Goal: Task Accomplishment & Management: Use online tool/utility

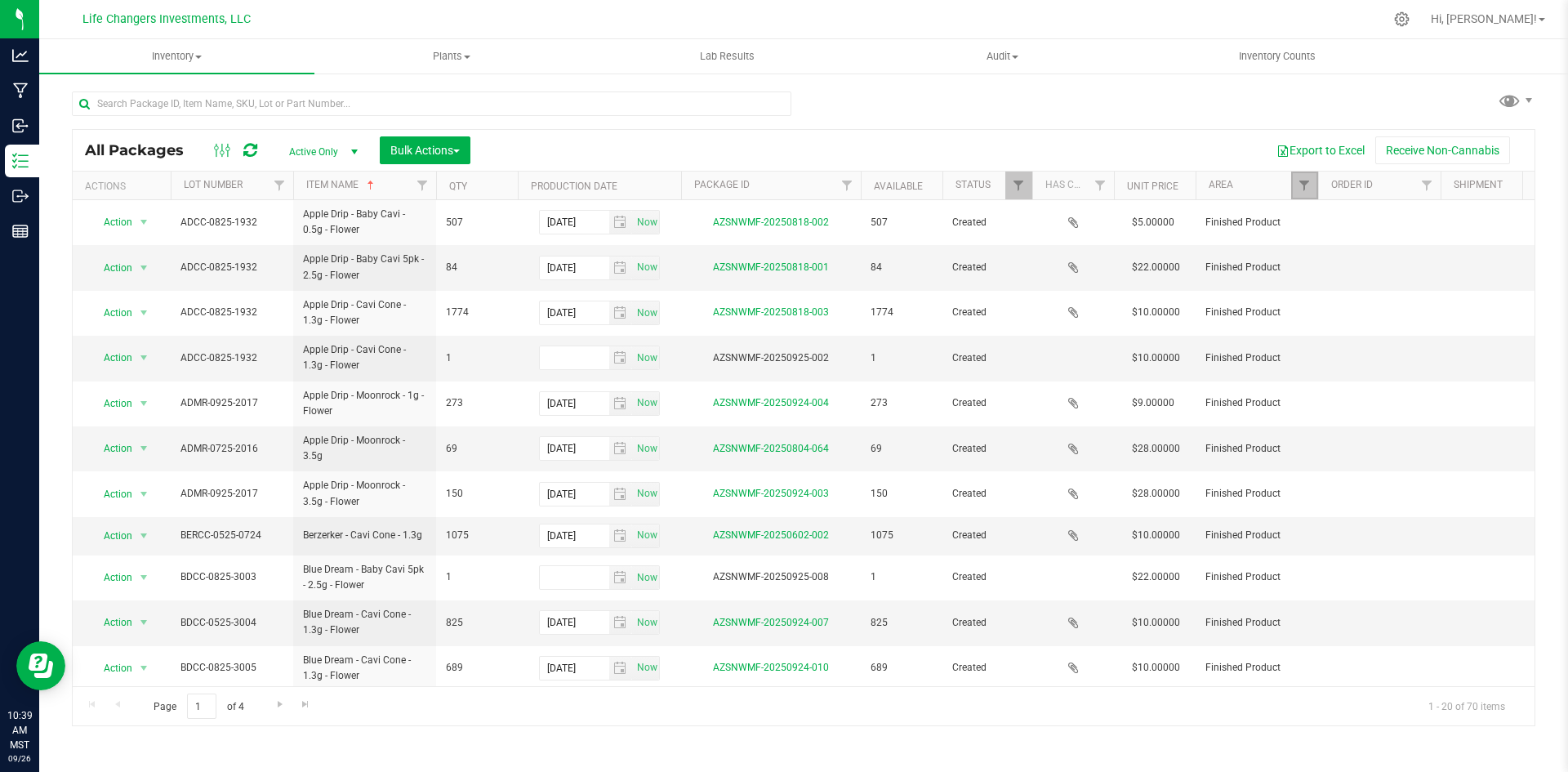
click at [1299, 193] on link "Filter" at bounding box center [1304, 186] width 27 height 28
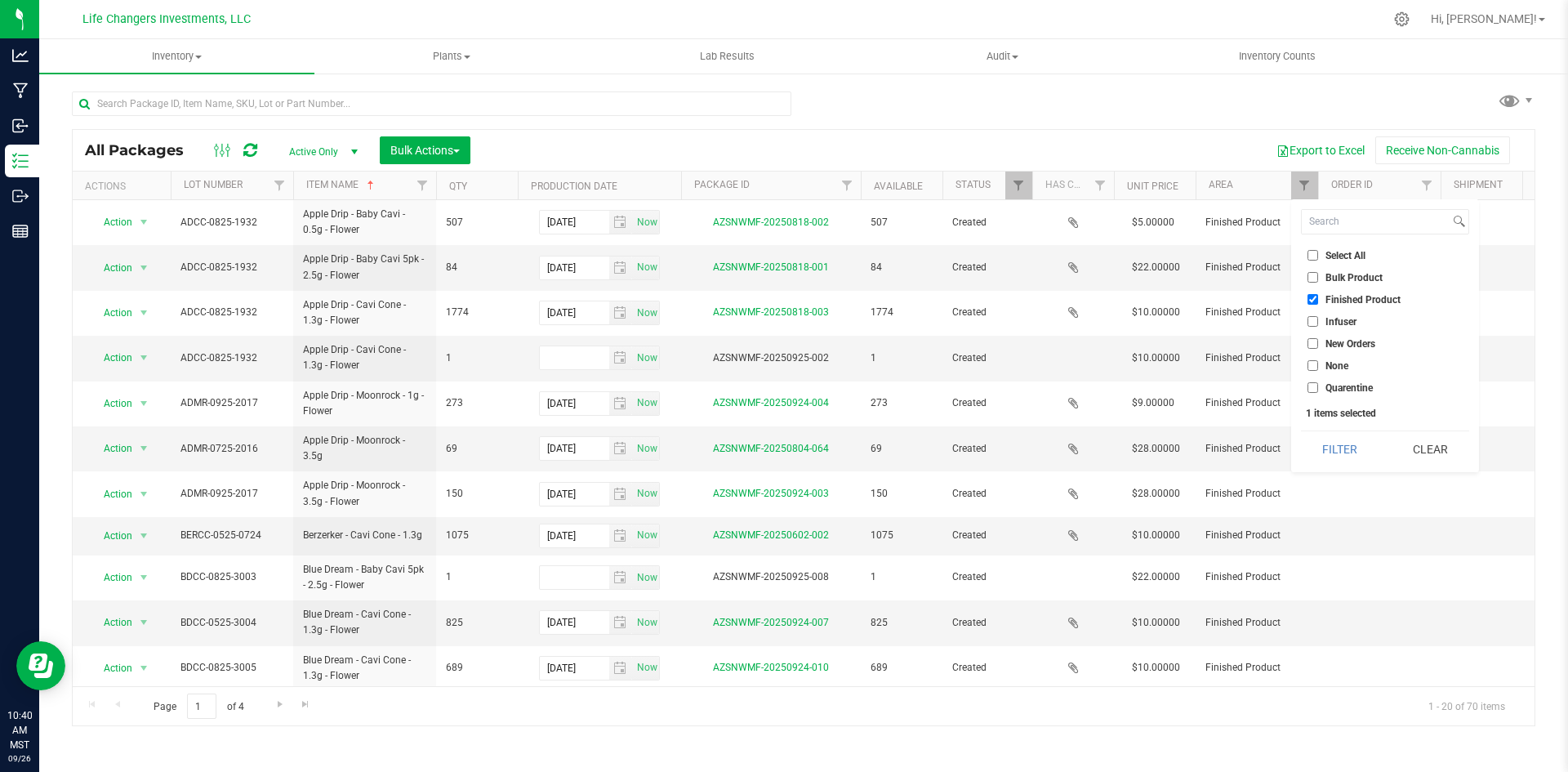
click at [1310, 344] on input "New Orders" at bounding box center [1312, 344] width 11 height 11
checkbox input "true"
click at [1334, 444] on button "Filter" at bounding box center [1339, 449] width 78 height 36
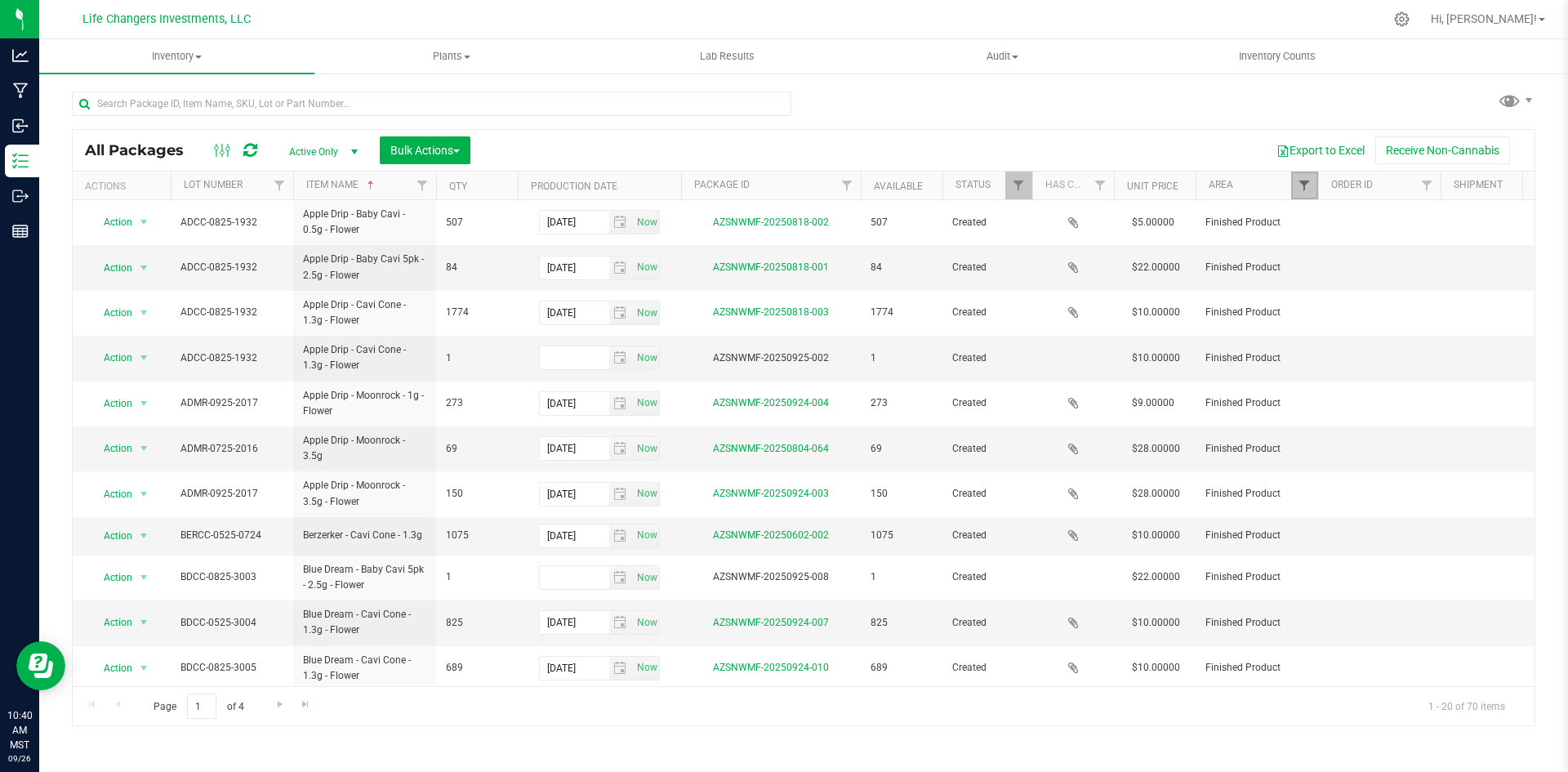
click at [1299, 187] on span "Filter" at bounding box center [1304, 185] width 13 height 13
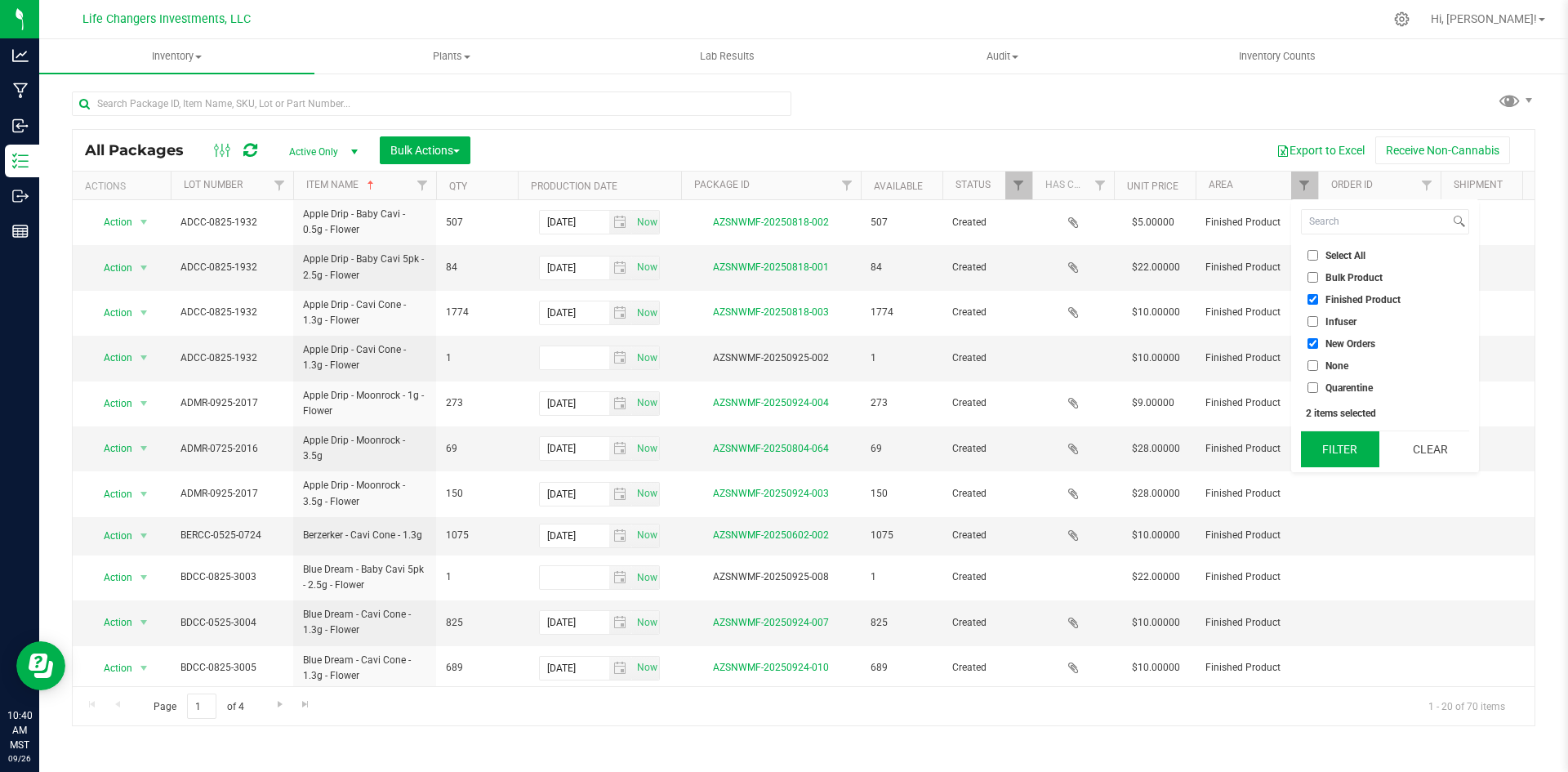
click at [1344, 450] on button "Filter" at bounding box center [1339, 449] width 78 height 36
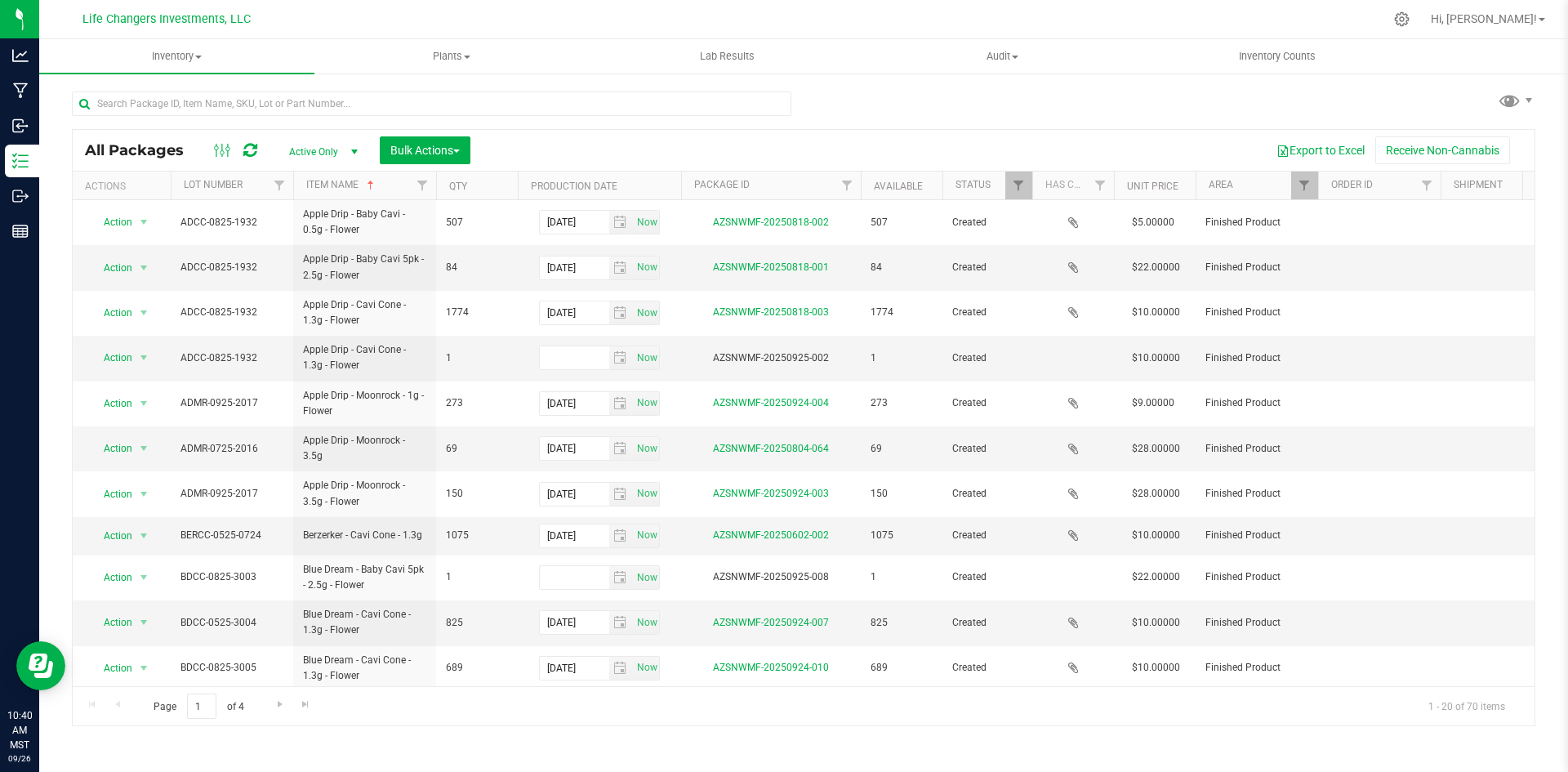
scroll to position [390, 0]
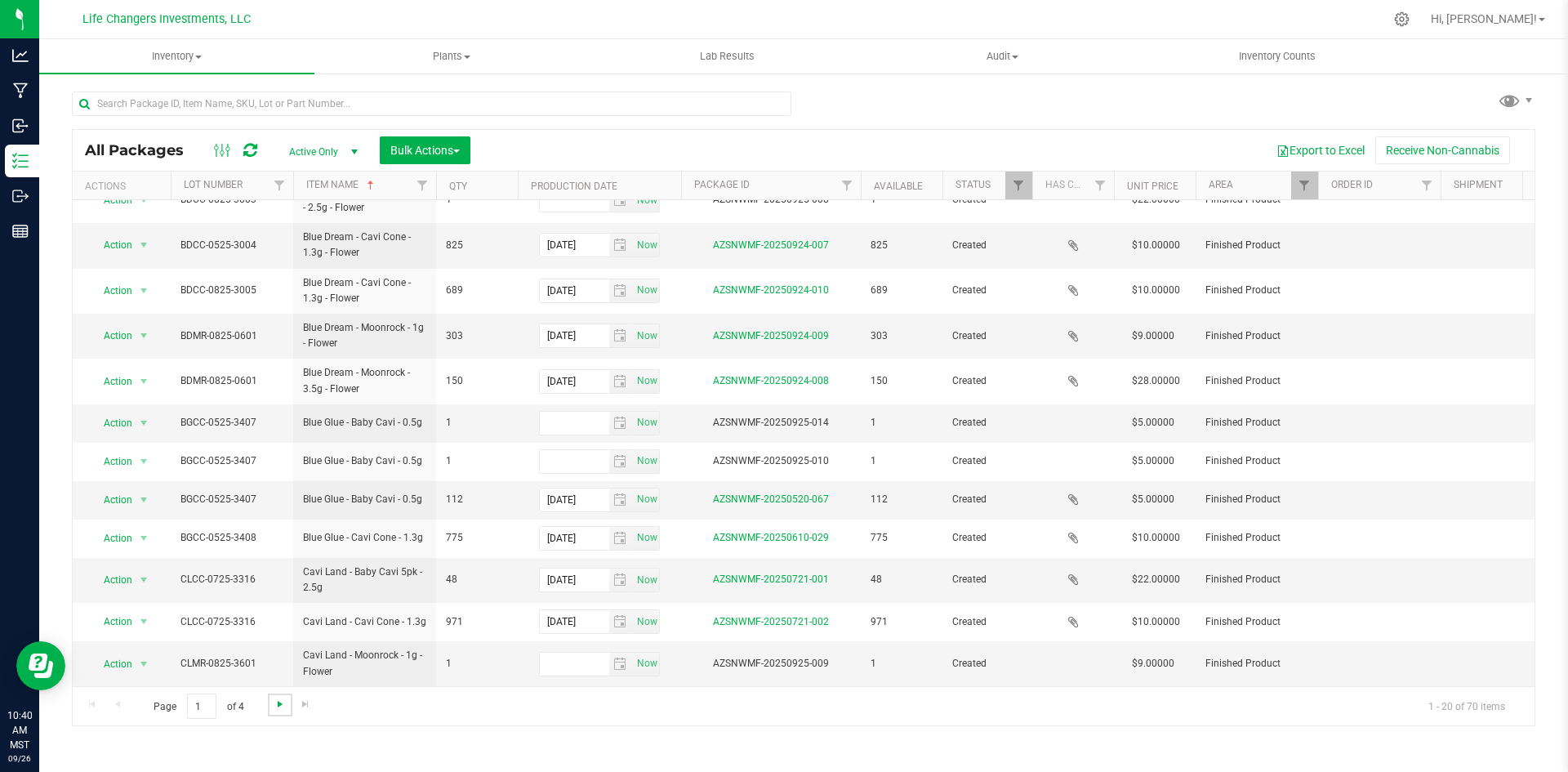
click at [276, 705] on span "Go to the next page" at bounding box center [279, 704] width 13 height 13
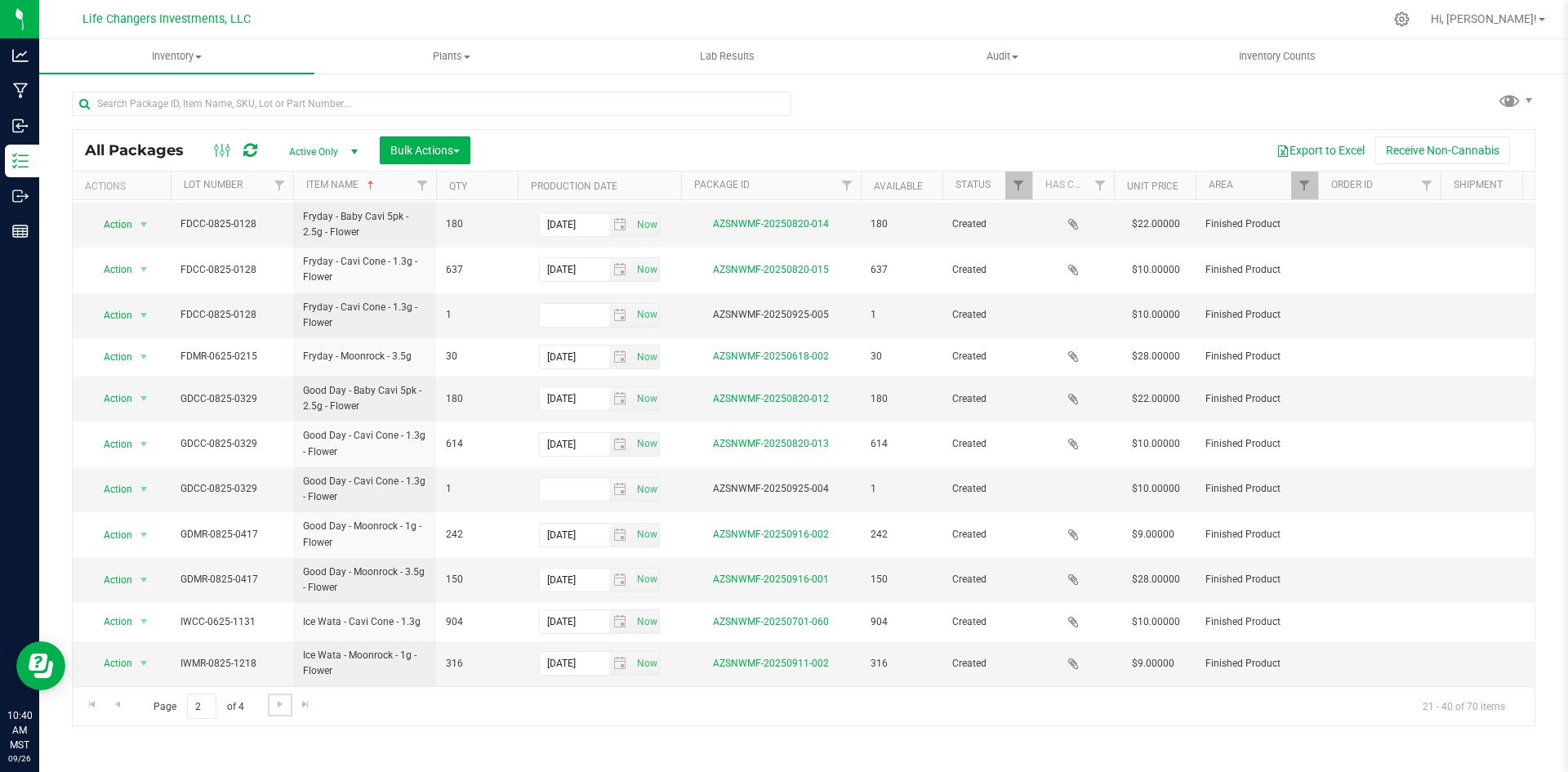
scroll to position [404, 0]
click at [281, 705] on span "Go to the next page" at bounding box center [279, 704] width 13 height 13
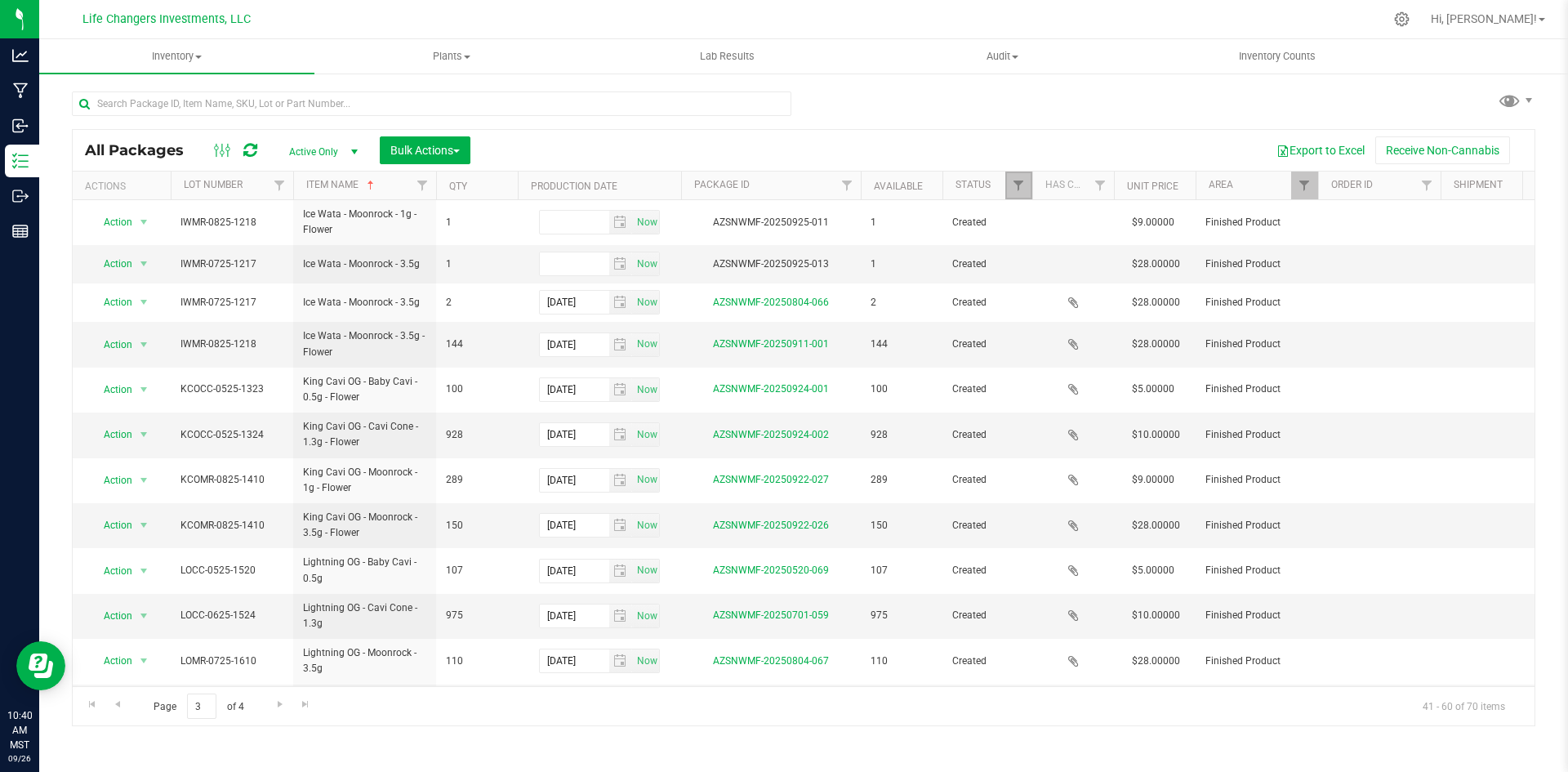
click at [1010, 185] on link "Filter" at bounding box center [1018, 186] width 27 height 28
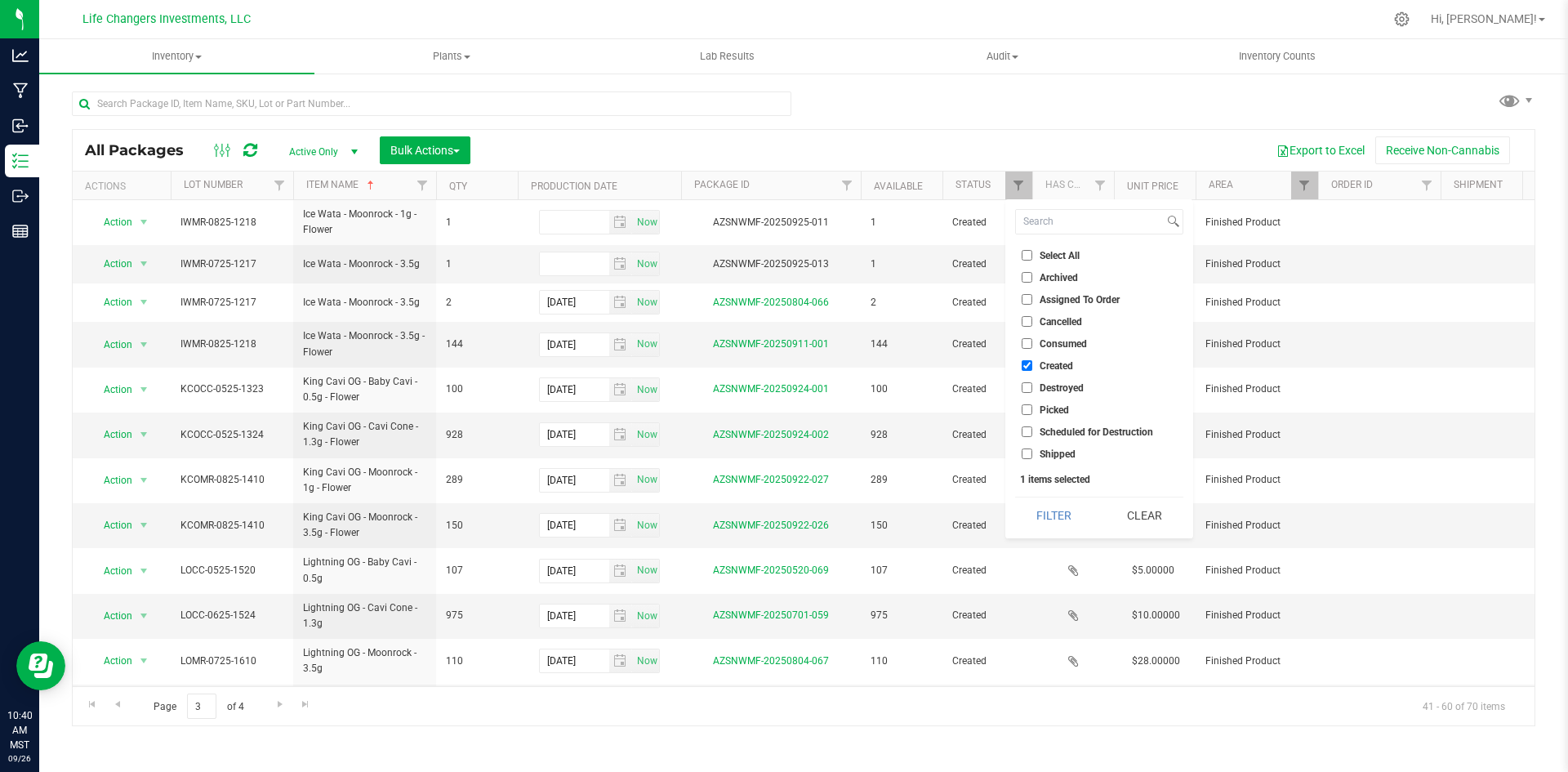
click at [1029, 412] on input "Picked" at bounding box center [1026, 410] width 11 height 11
checkbox input "true"
click at [1062, 513] on button "Filter" at bounding box center [1053, 515] width 78 height 36
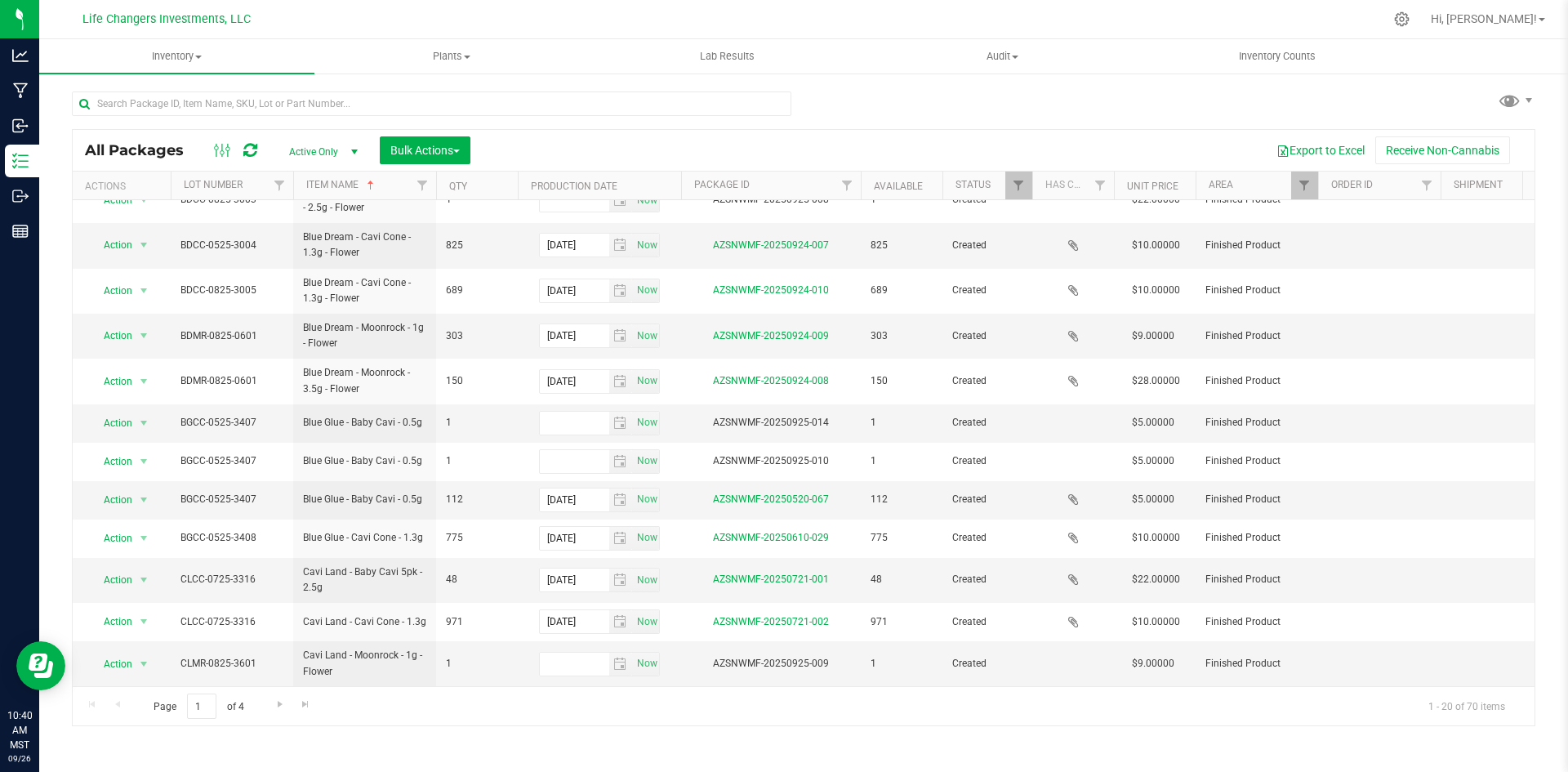
scroll to position [390, 0]
click at [279, 705] on span "Go to the next page" at bounding box center [279, 704] width 13 height 13
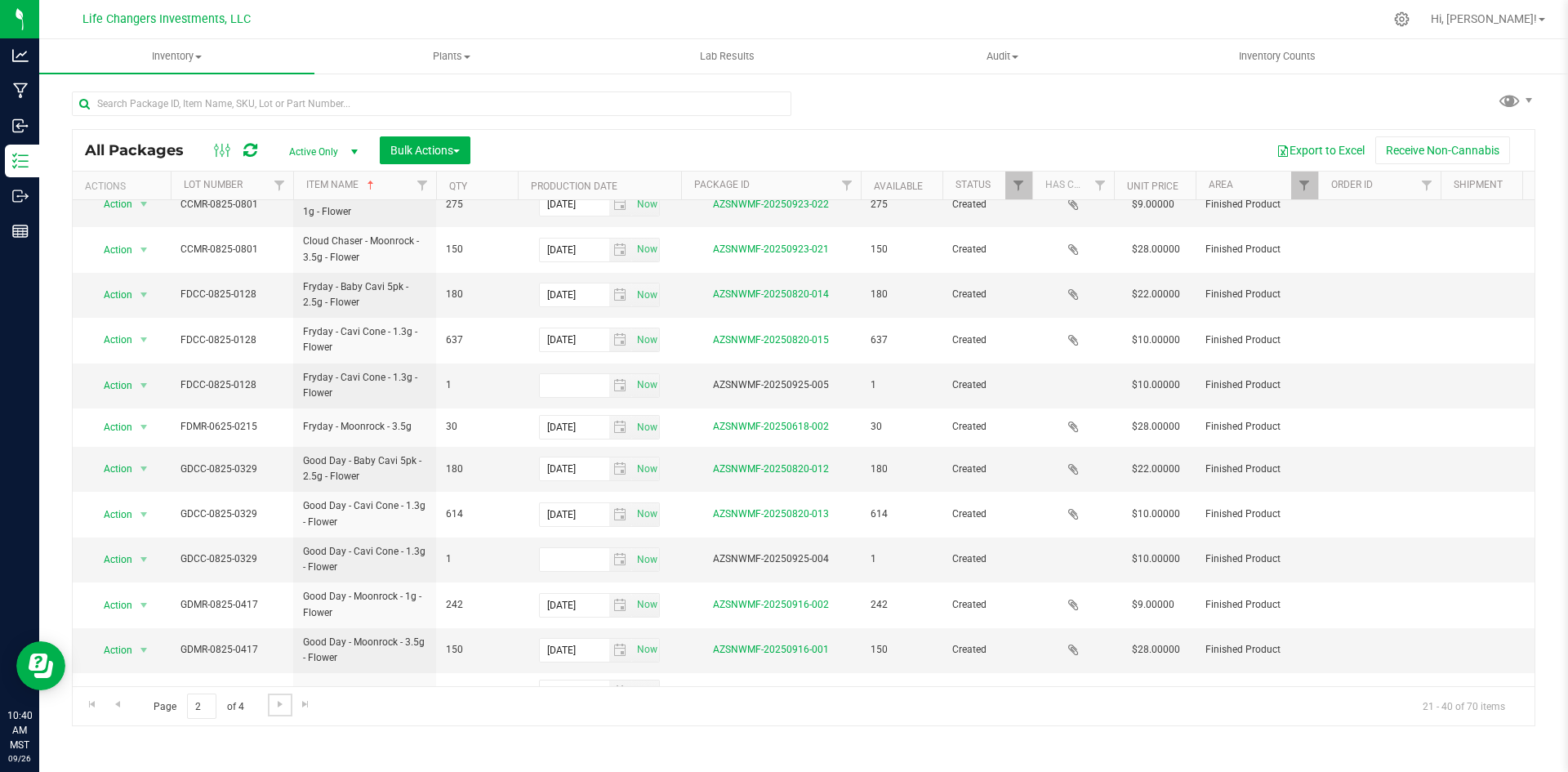
scroll to position [404, 0]
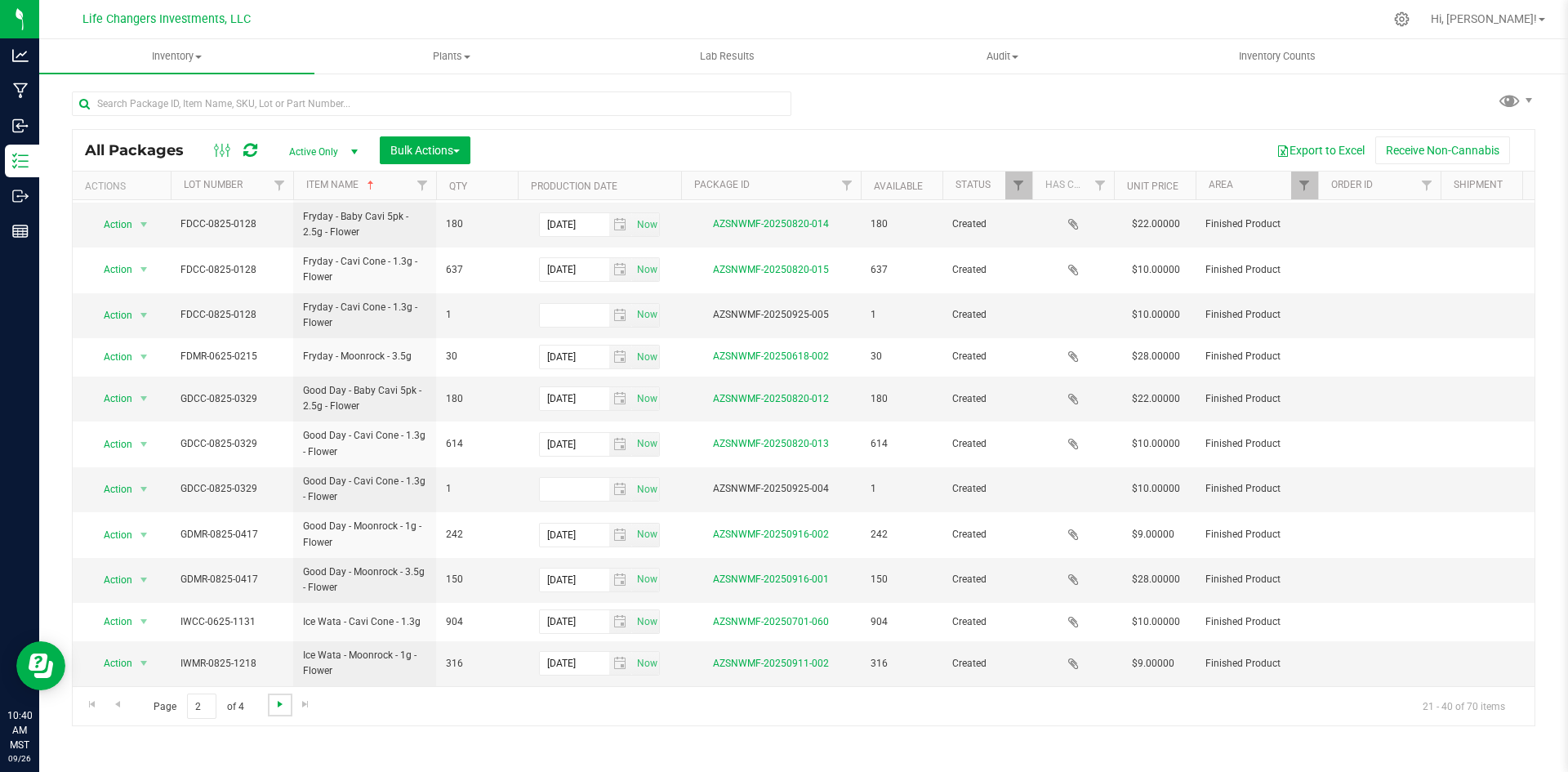
click at [273, 708] on span "Go to the next page" at bounding box center [279, 704] width 13 height 13
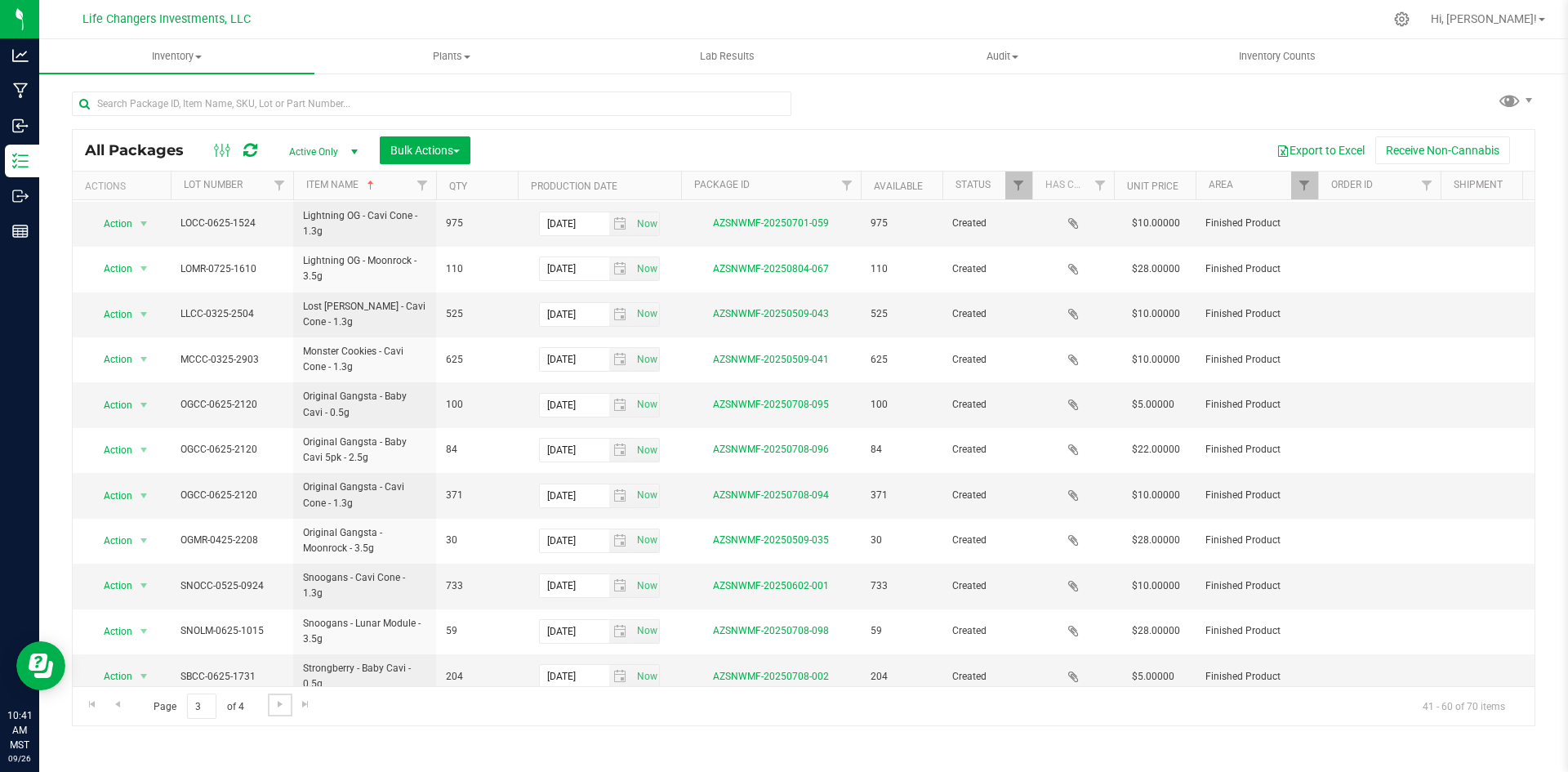
scroll to position [410, 0]
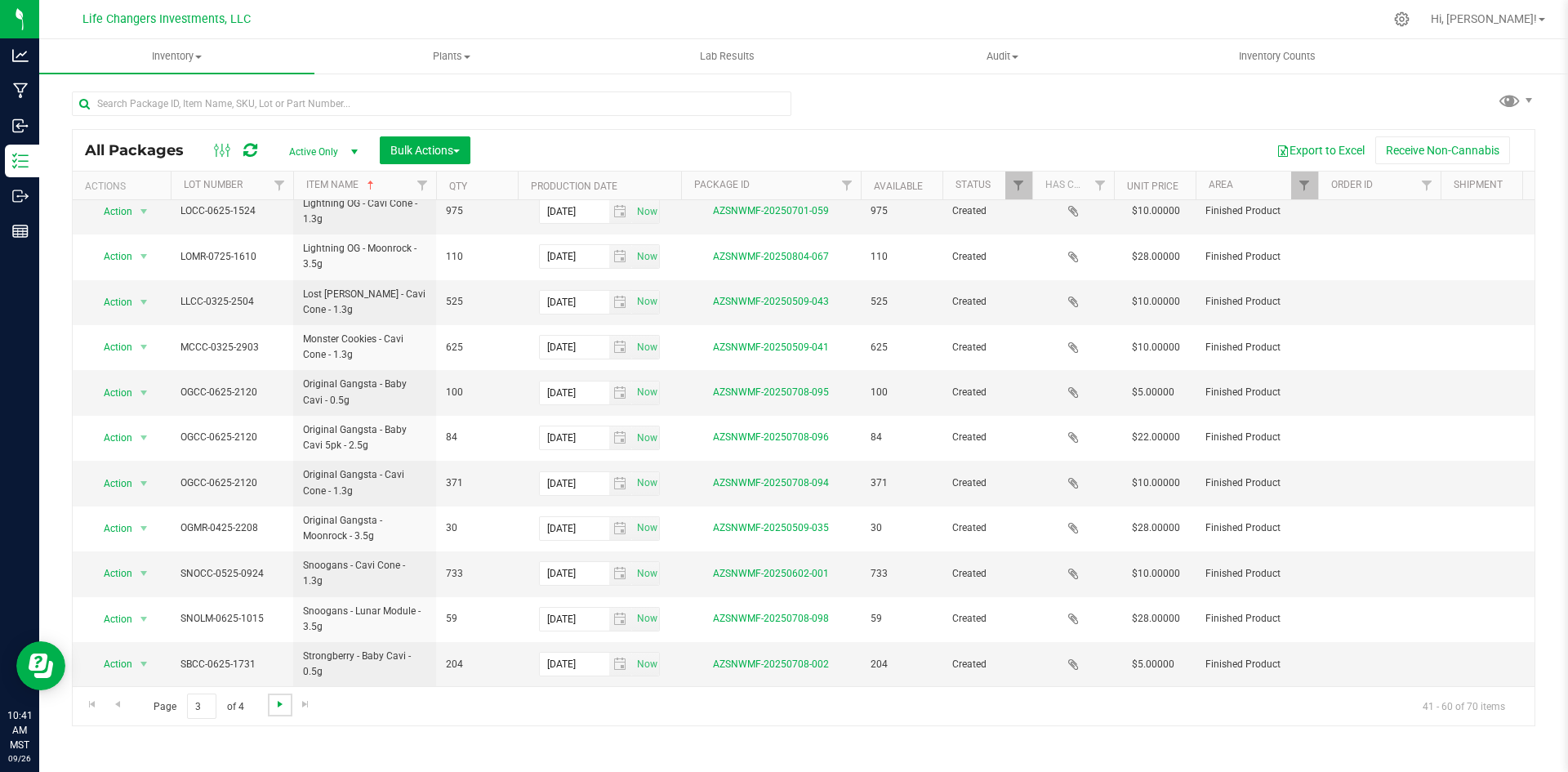
click at [281, 707] on span "Go to the next page" at bounding box center [279, 704] width 13 height 13
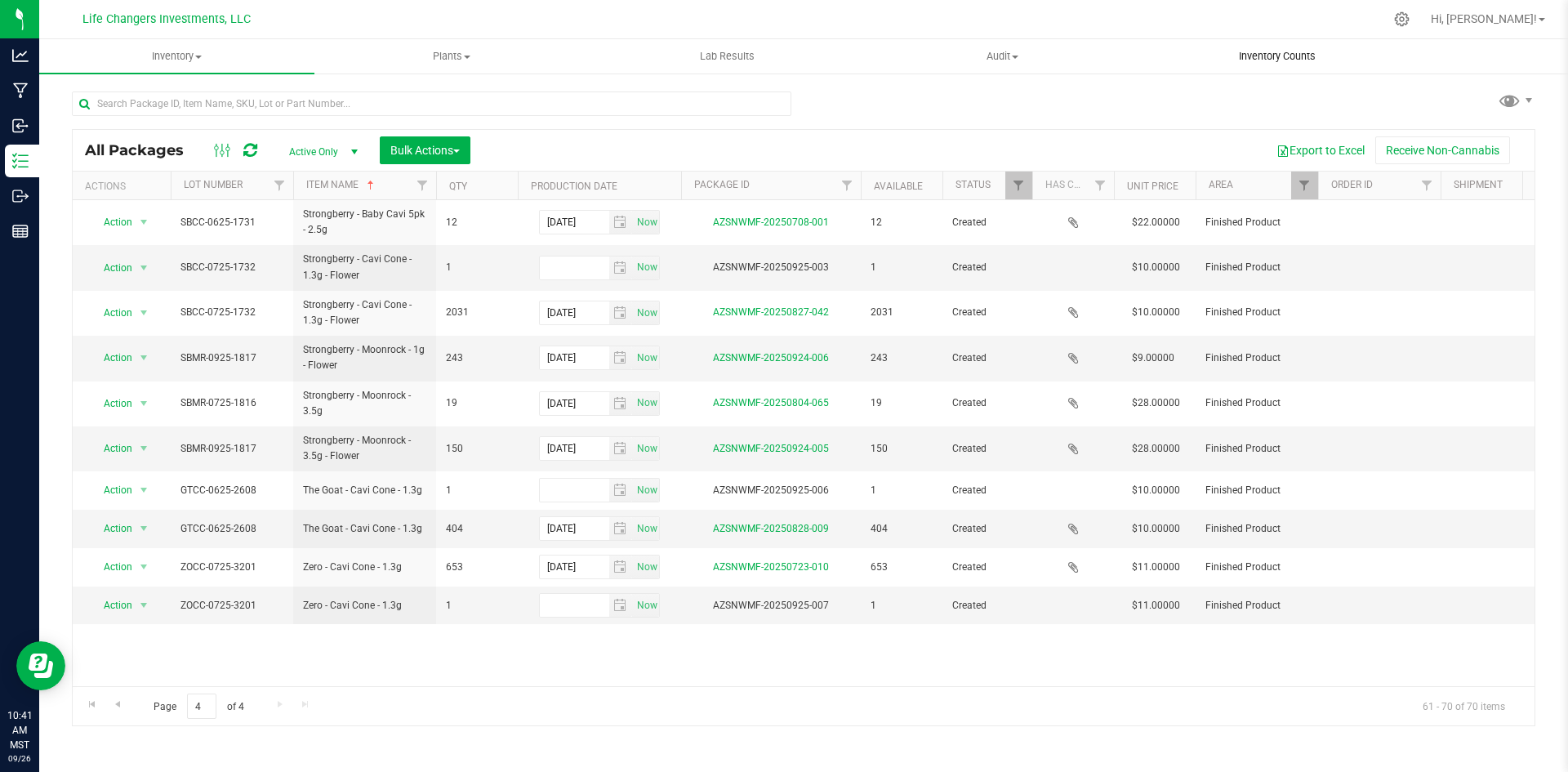
click at [1272, 53] on span "Inventory Counts" at bounding box center [1277, 56] width 120 height 15
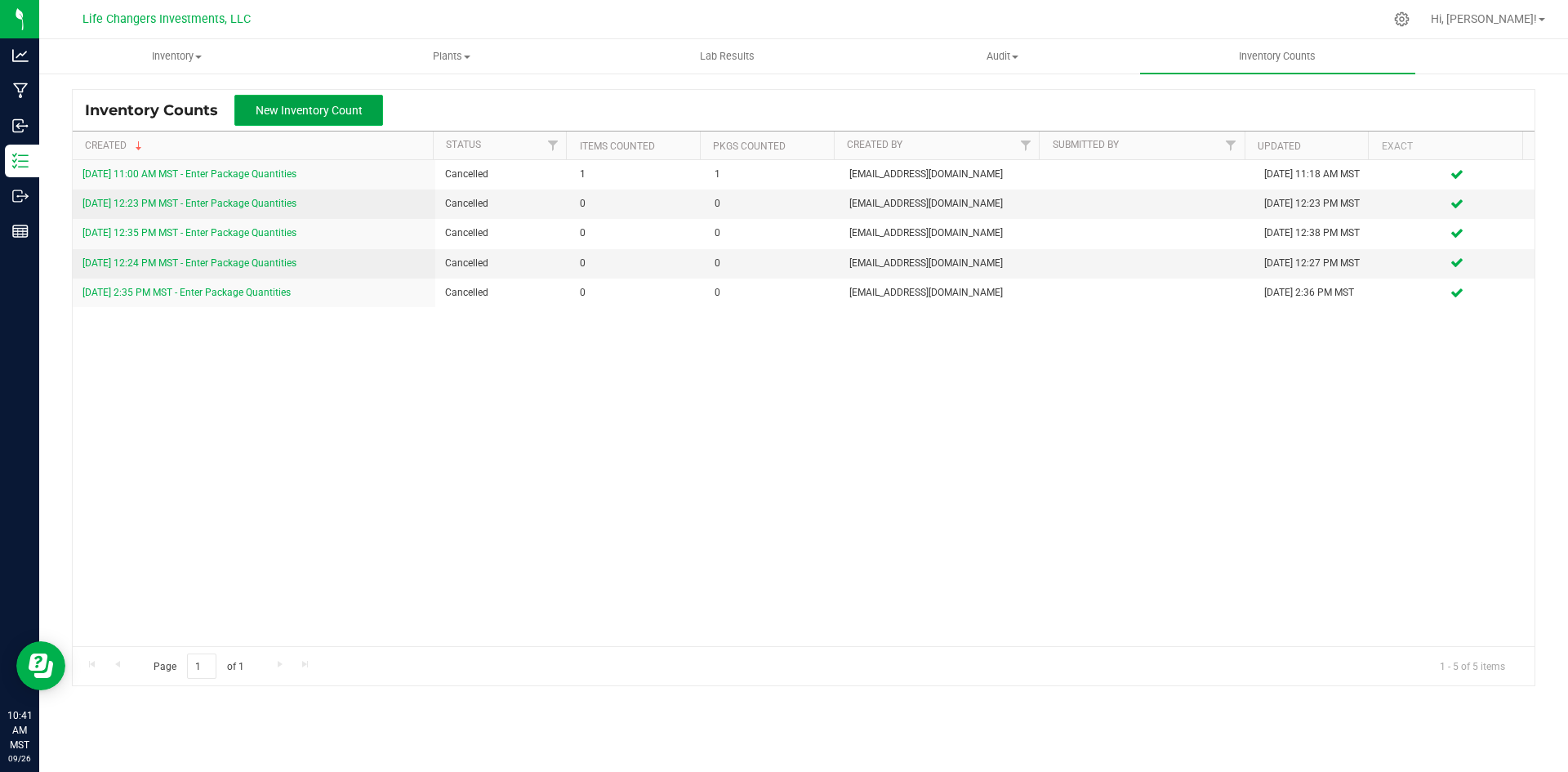
click at [285, 116] on span "New Inventory Count" at bounding box center [309, 110] width 107 height 13
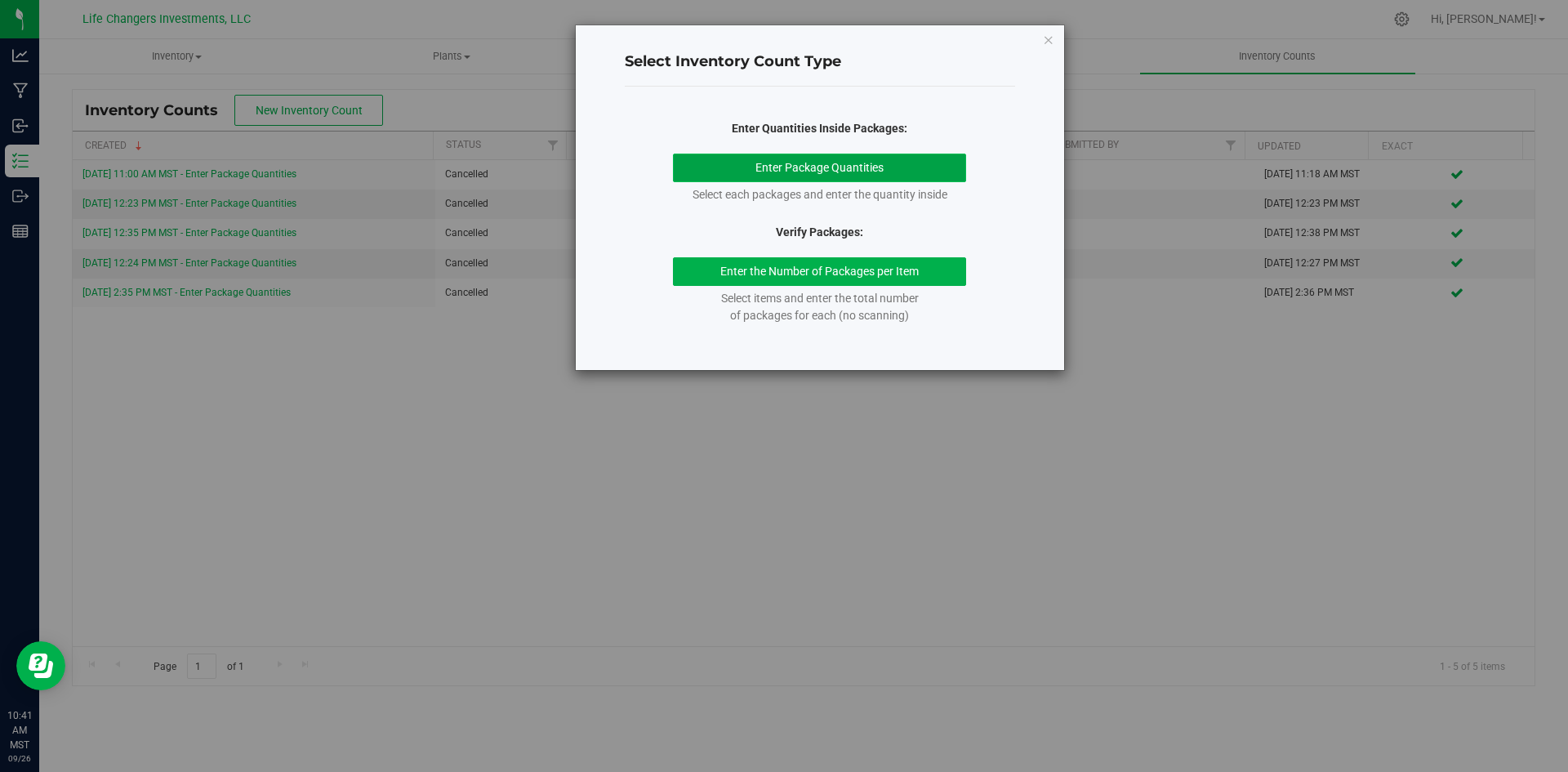
click at [720, 164] on button "Enter Package Quantities" at bounding box center [819, 168] width 293 height 29
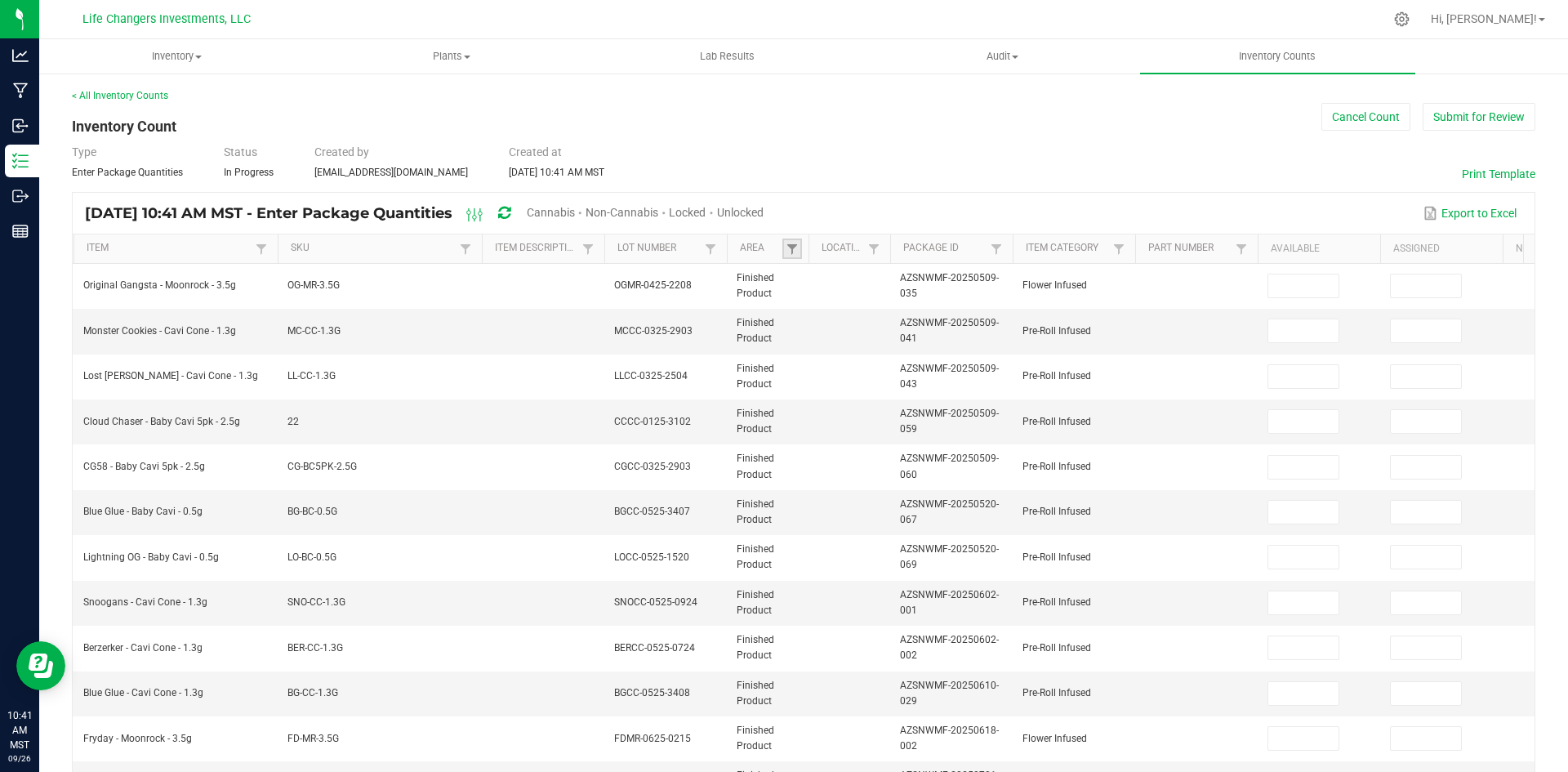
click at [783, 252] on link at bounding box center [792, 249] width 20 height 21
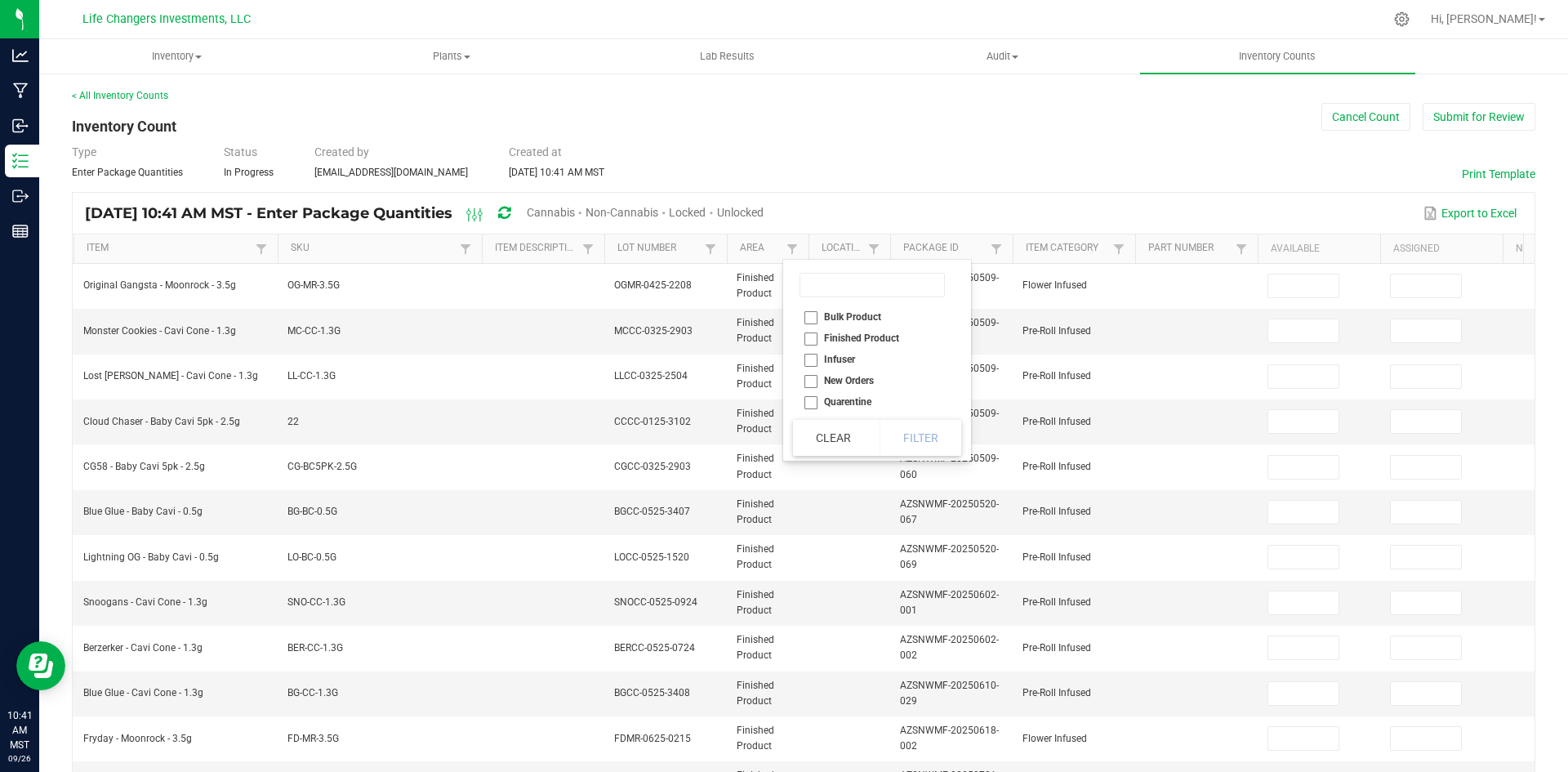
click at [812, 334] on li "Finished Product" at bounding box center [871, 339] width 159 height 22
checkbox Product "true"
click at [933, 425] on button "Filter" at bounding box center [920, 437] width 82 height 36
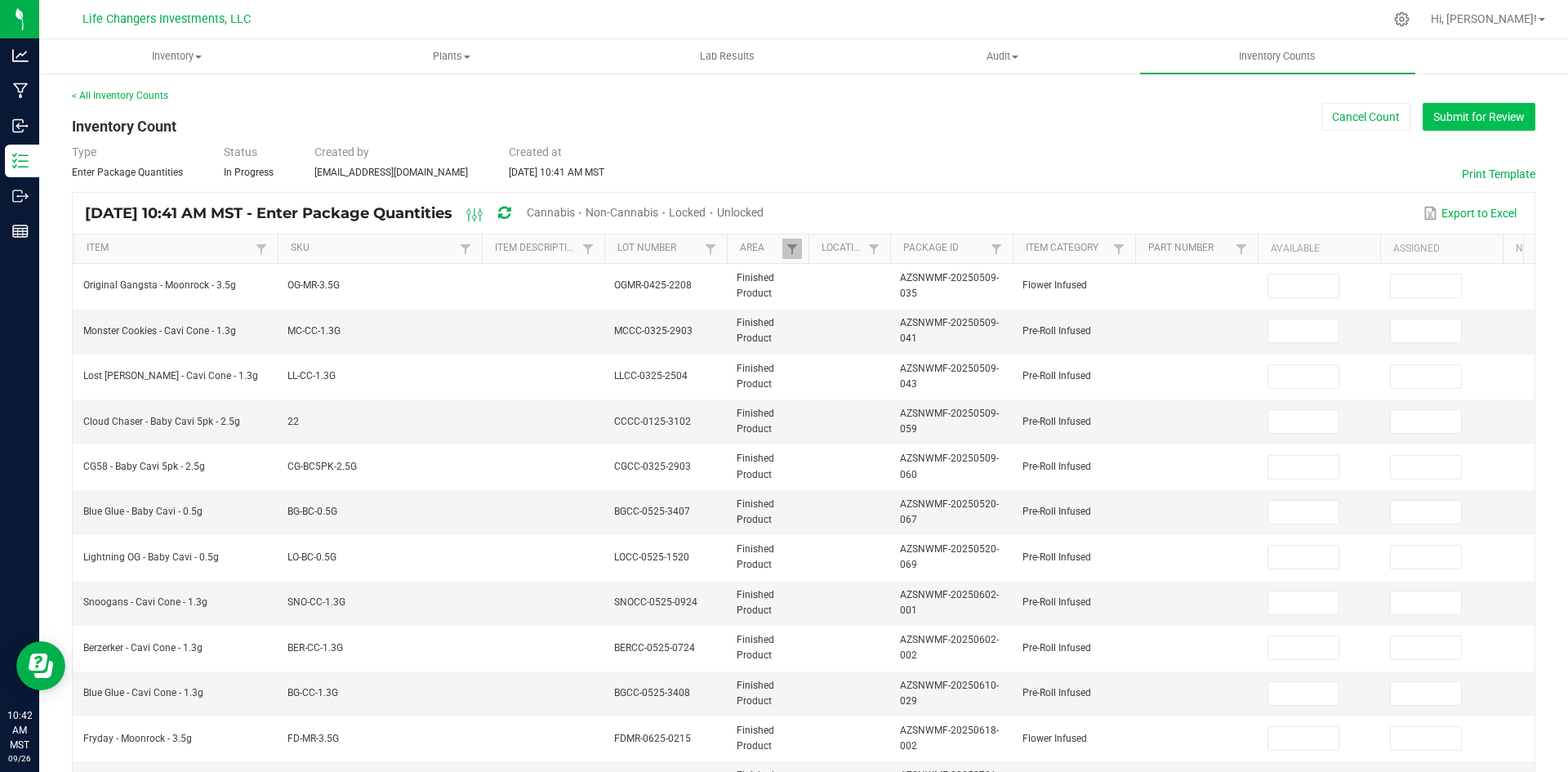
click at [1470, 116] on button "Submit for Review" at bounding box center [1478, 116] width 112 height 28
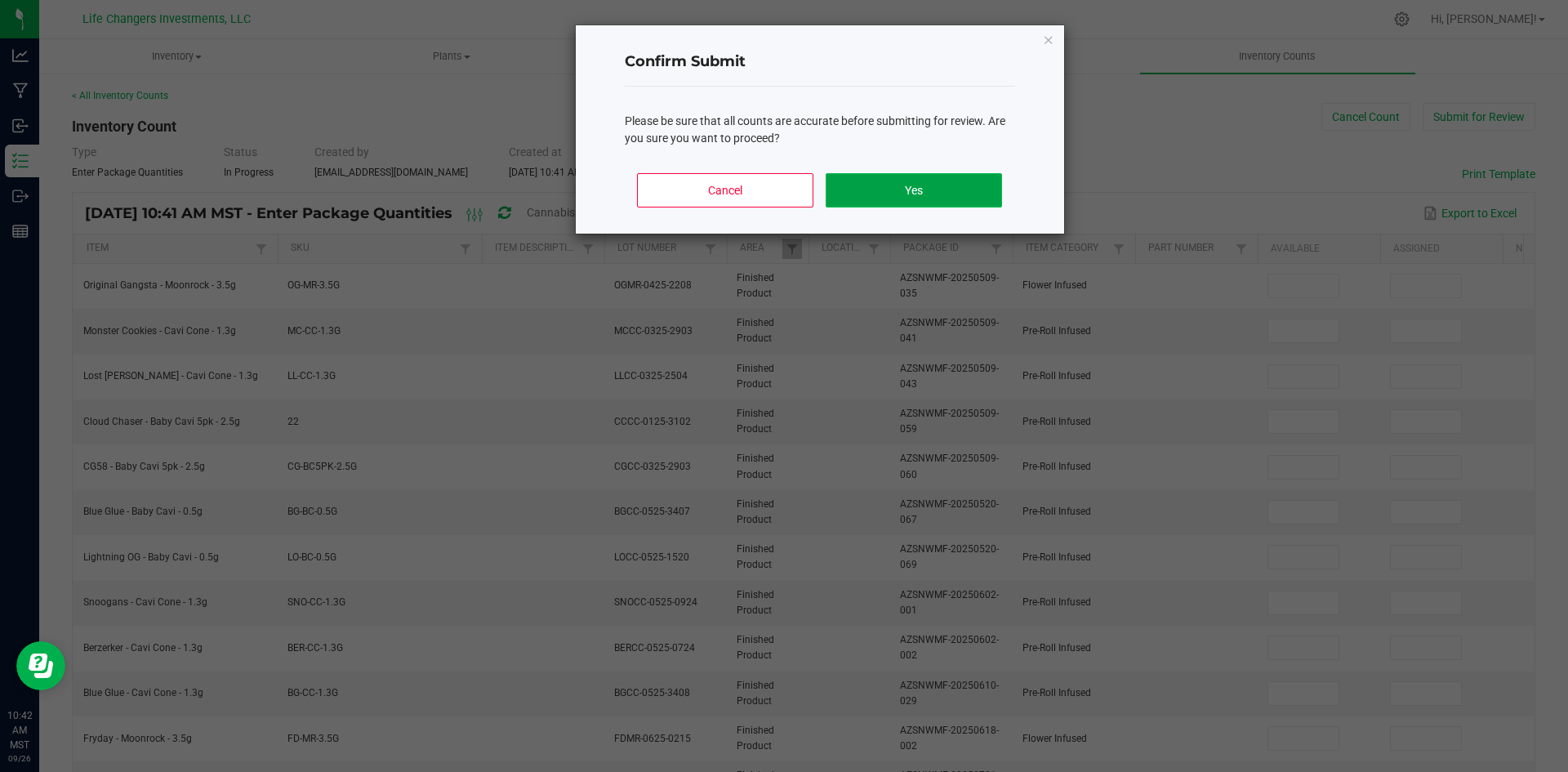
click at [898, 192] on button "Yes" at bounding box center [914, 190] width 176 height 35
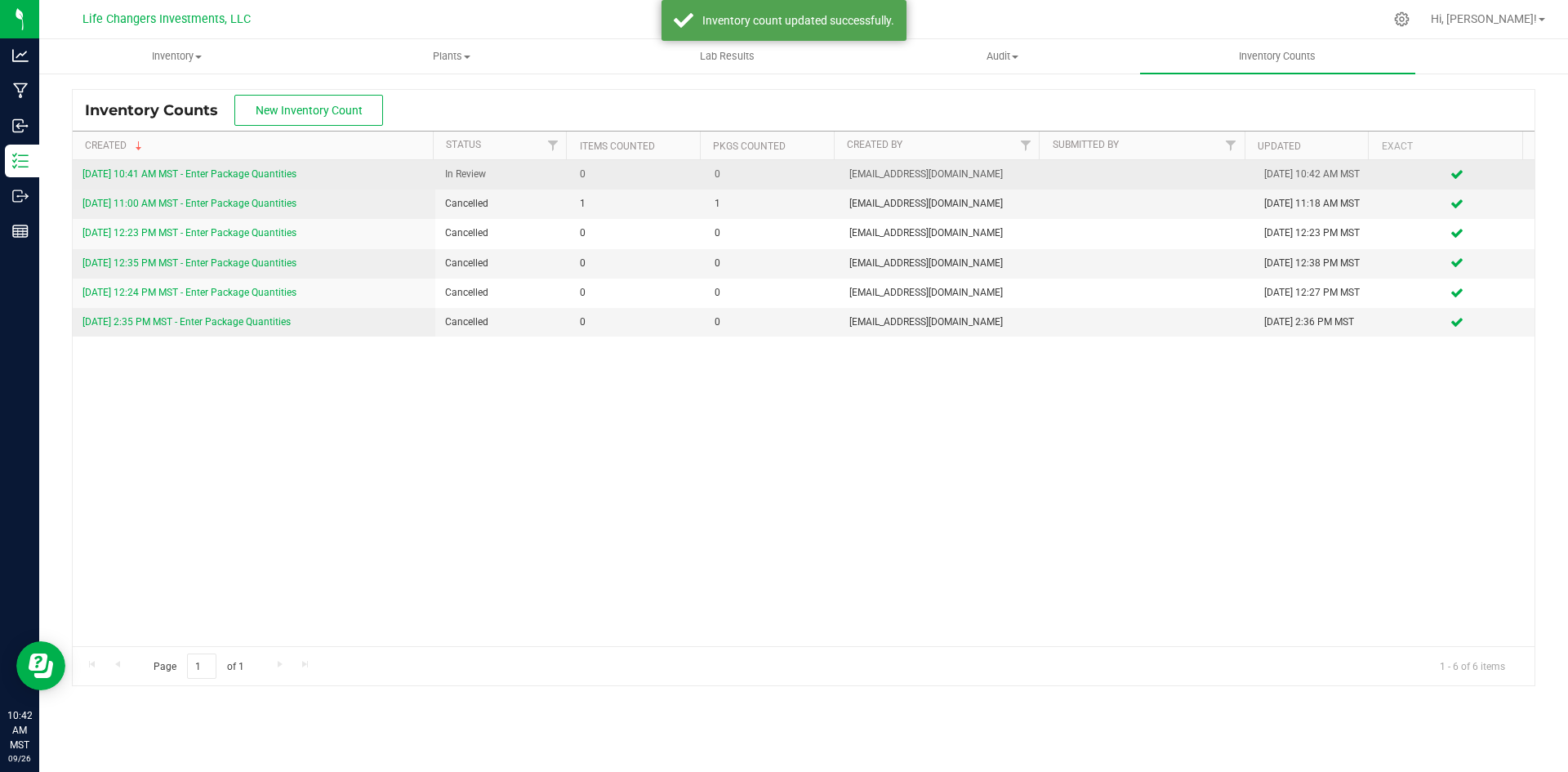
click at [173, 168] on div "[DATE] 10:41 AM MST - Enter Package Quantities" at bounding box center [255, 175] width 343 height 16
click at [210, 173] on link "[DATE] 10:41 AM MST - Enter Package Quantities" at bounding box center [189, 174] width 214 height 12
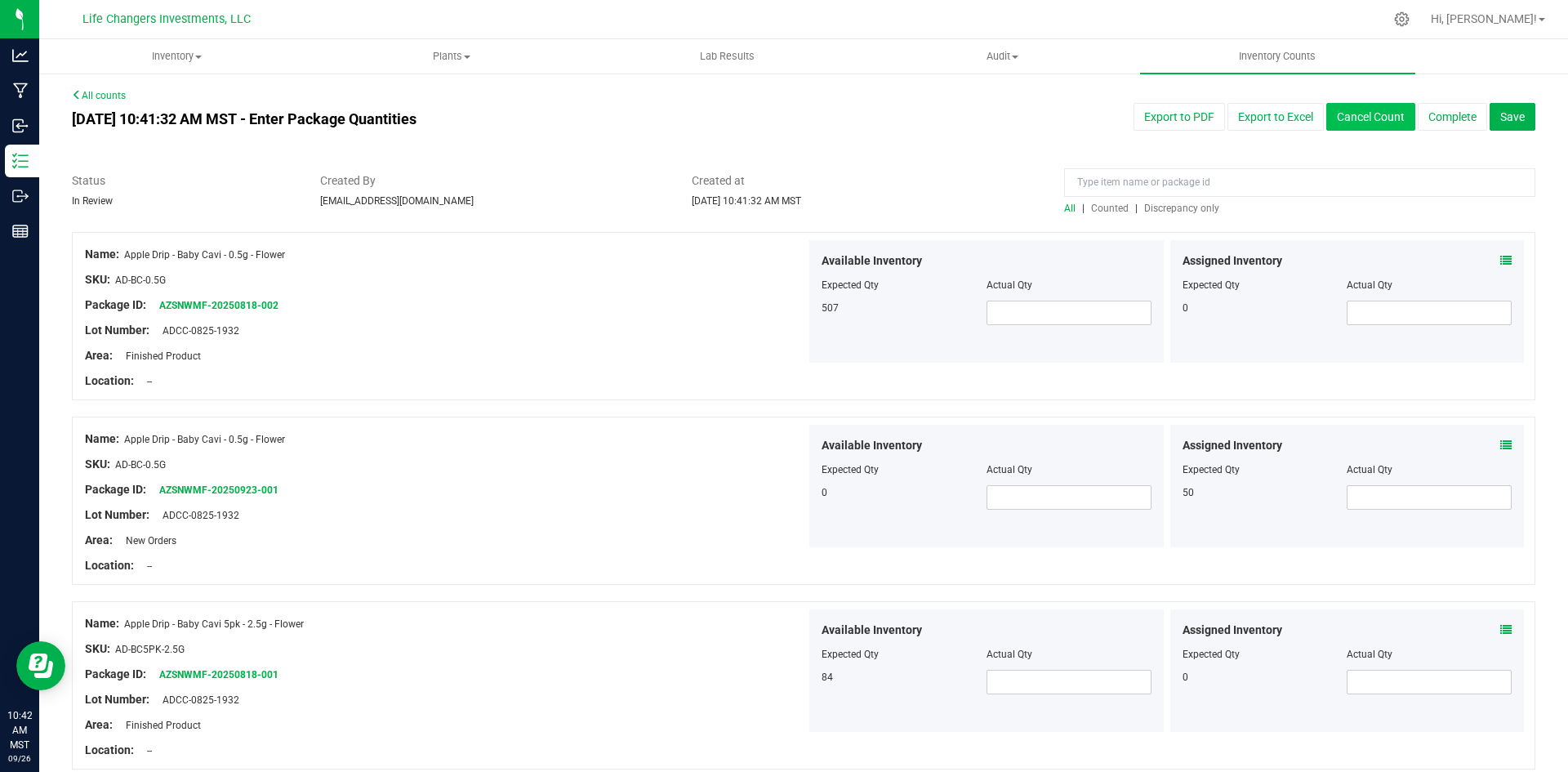
click at [1356, 114] on button "Cancel Count" at bounding box center [1371, 116] width 89 height 28
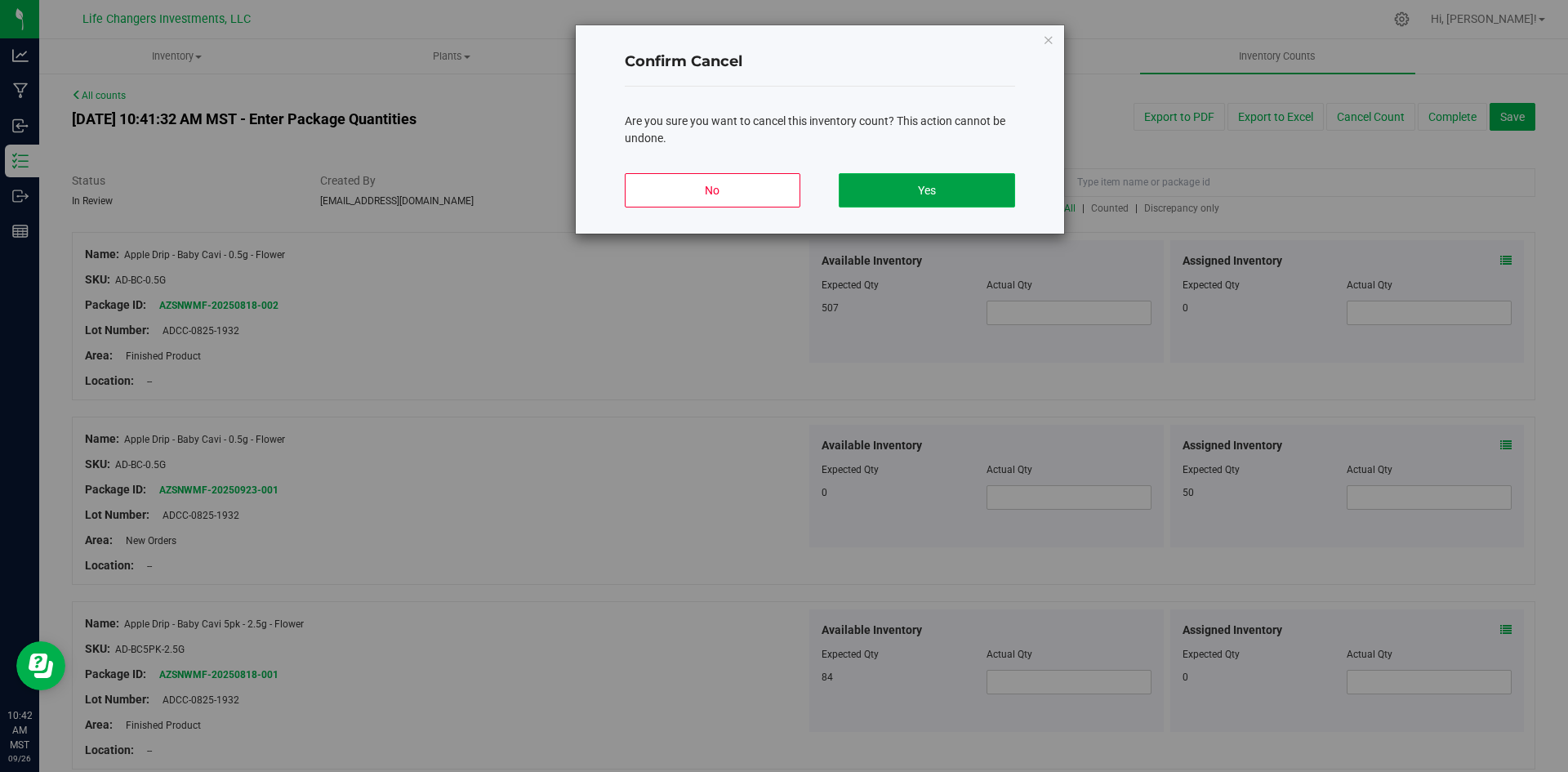
click at [933, 180] on button "Yes" at bounding box center [927, 190] width 176 height 35
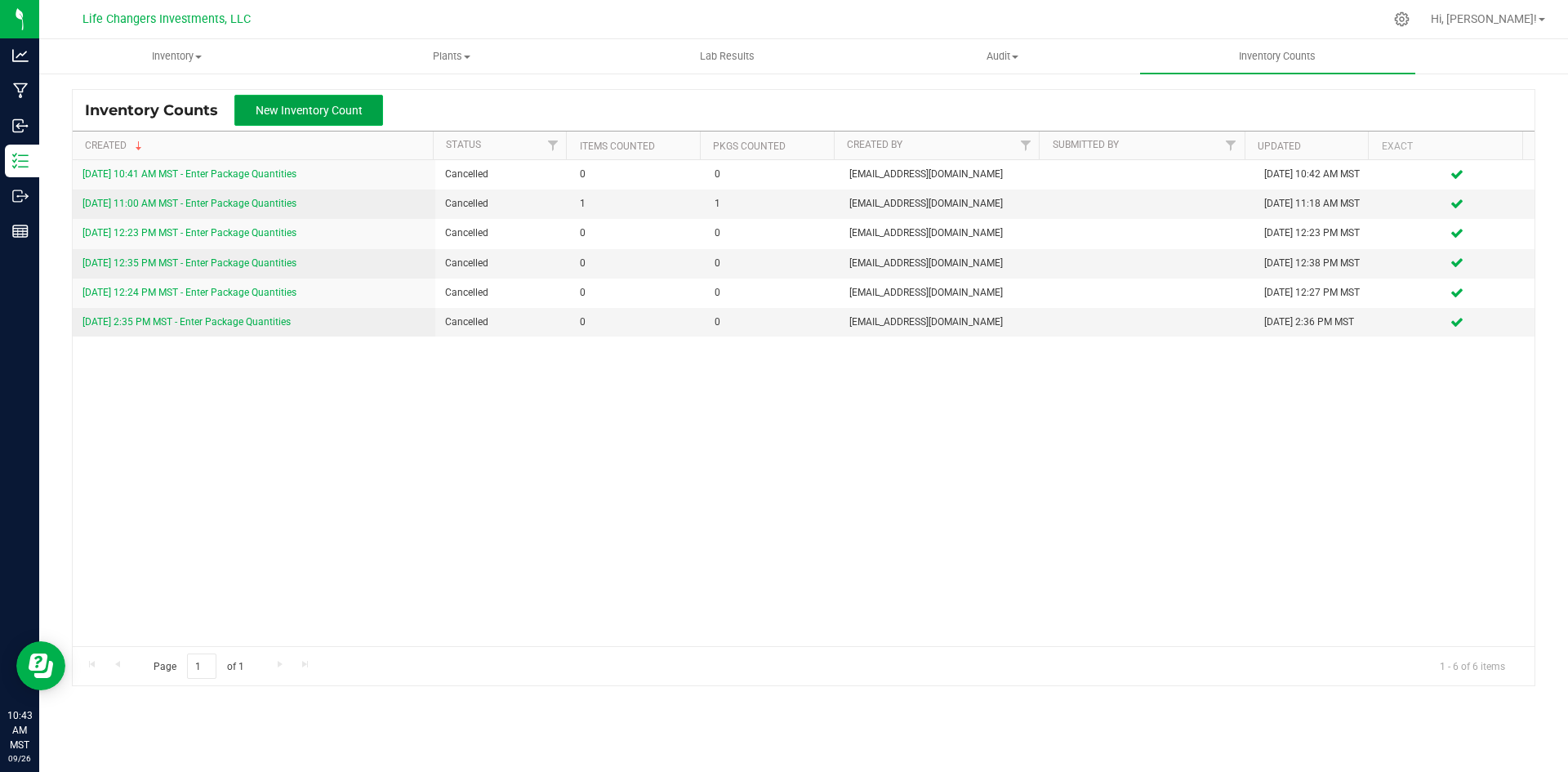
click at [293, 109] on span "New Inventory Count" at bounding box center [309, 110] width 107 height 13
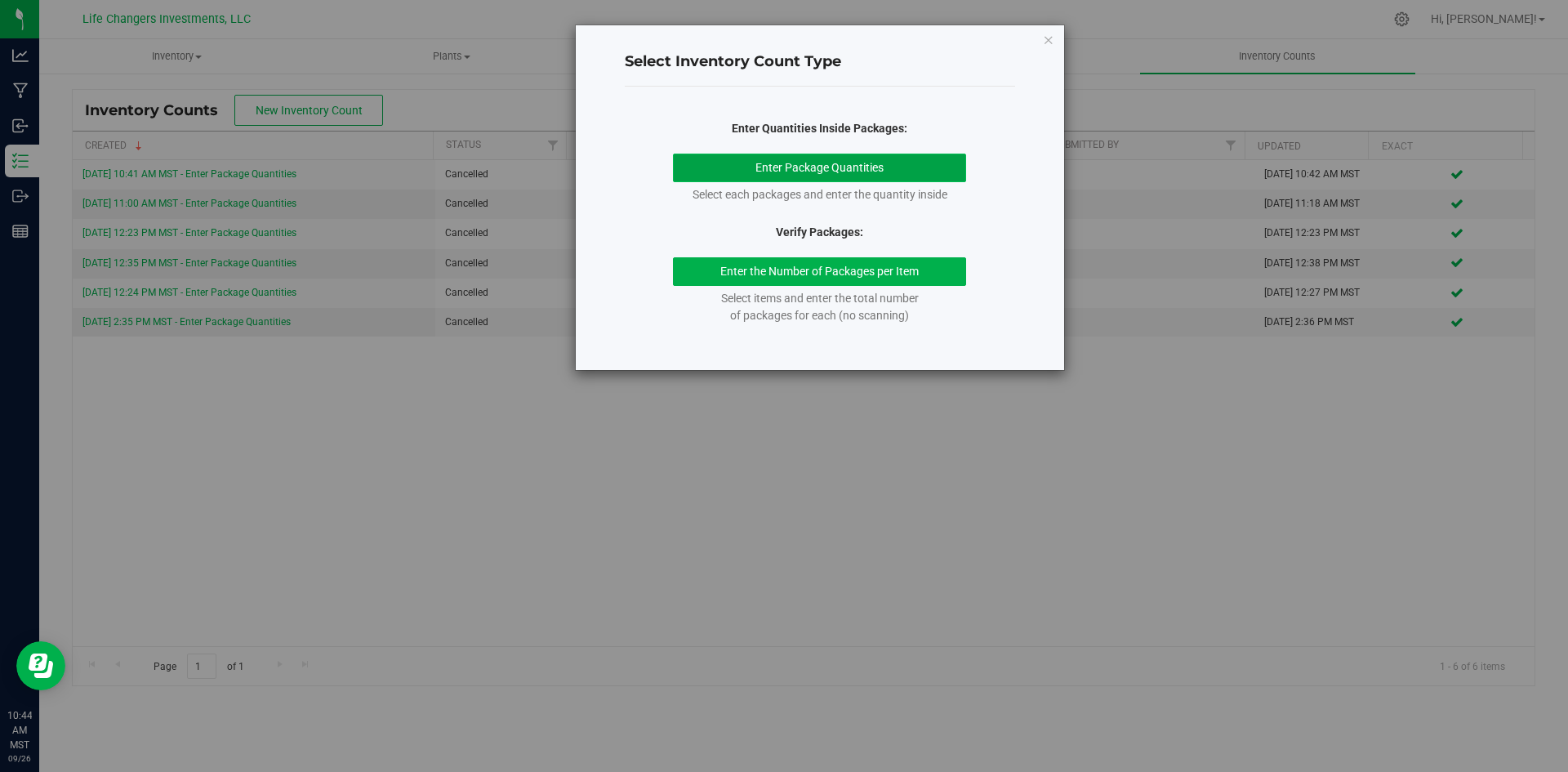
click at [797, 172] on button "Enter Package Quantities" at bounding box center [819, 168] width 293 height 29
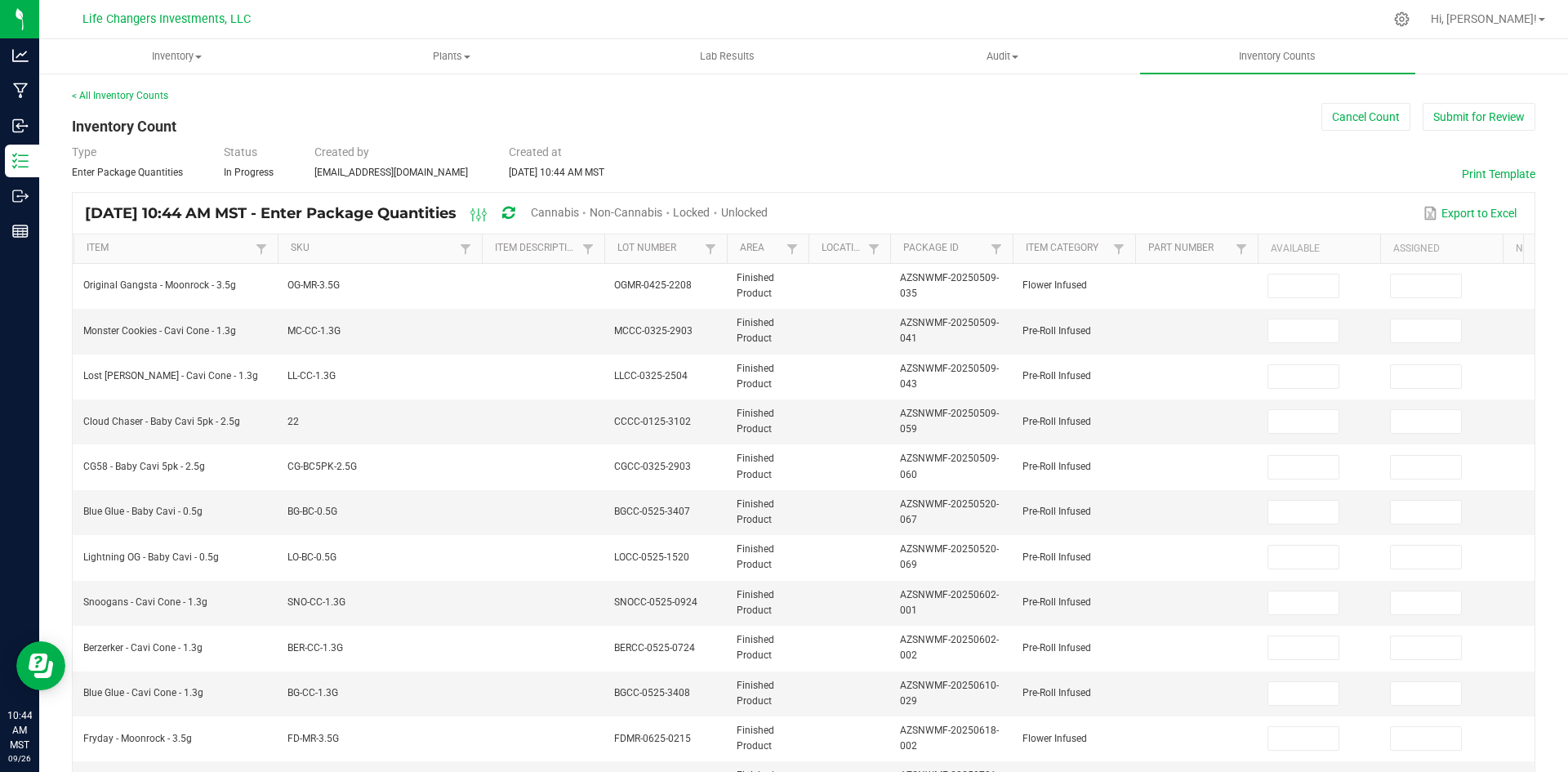
click at [786, 260] on th "Area" at bounding box center [767, 249] width 82 height 30
click at [776, 258] on th "Area" at bounding box center [767, 249] width 82 height 30
click at [787, 249] on span at bounding box center [791, 249] width 13 height 13
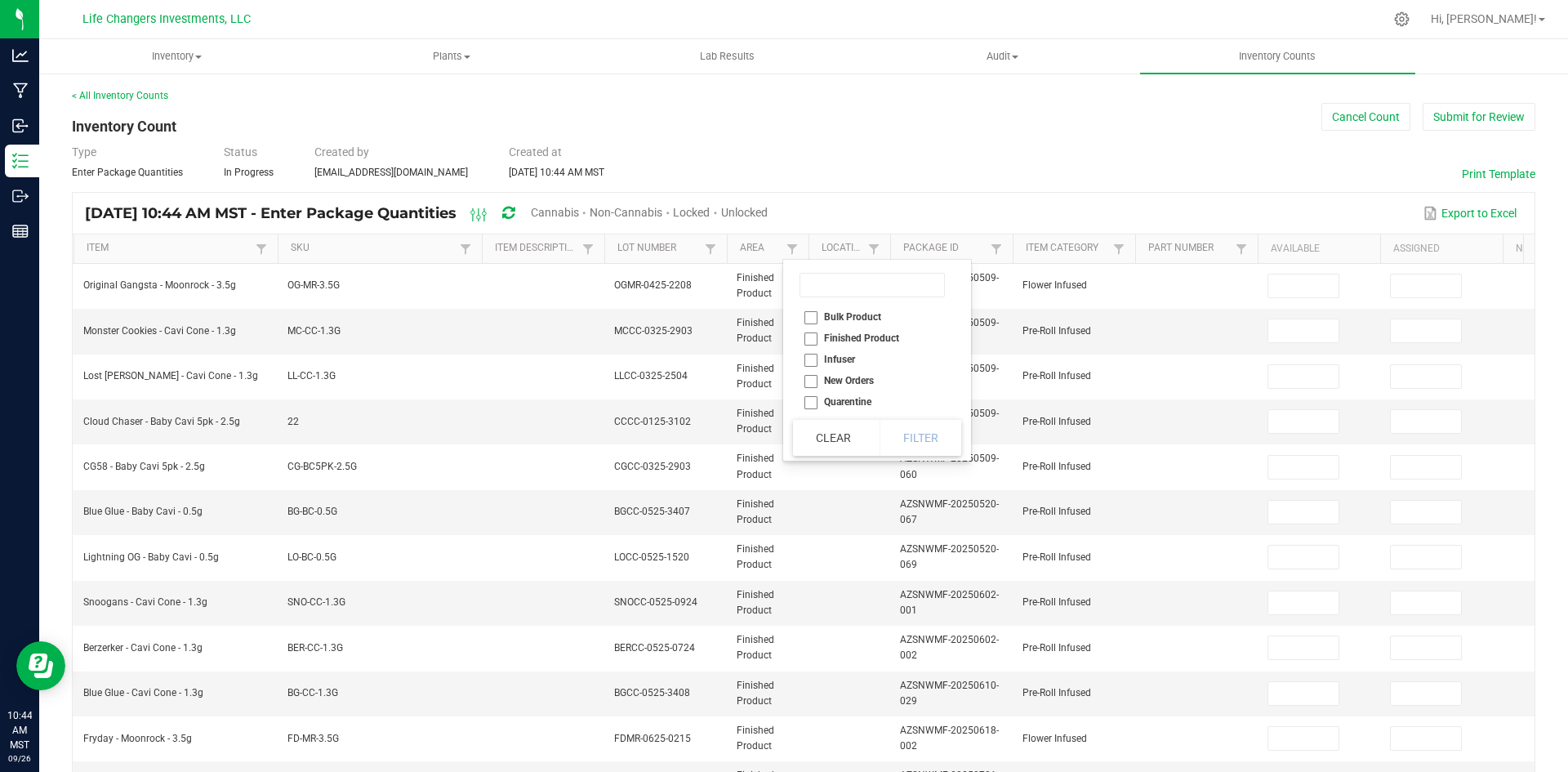
click at [809, 336] on li "Finished Product" at bounding box center [871, 339] width 159 height 22
checkbox Product "true"
click at [923, 443] on button "Filter" at bounding box center [920, 437] width 82 height 36
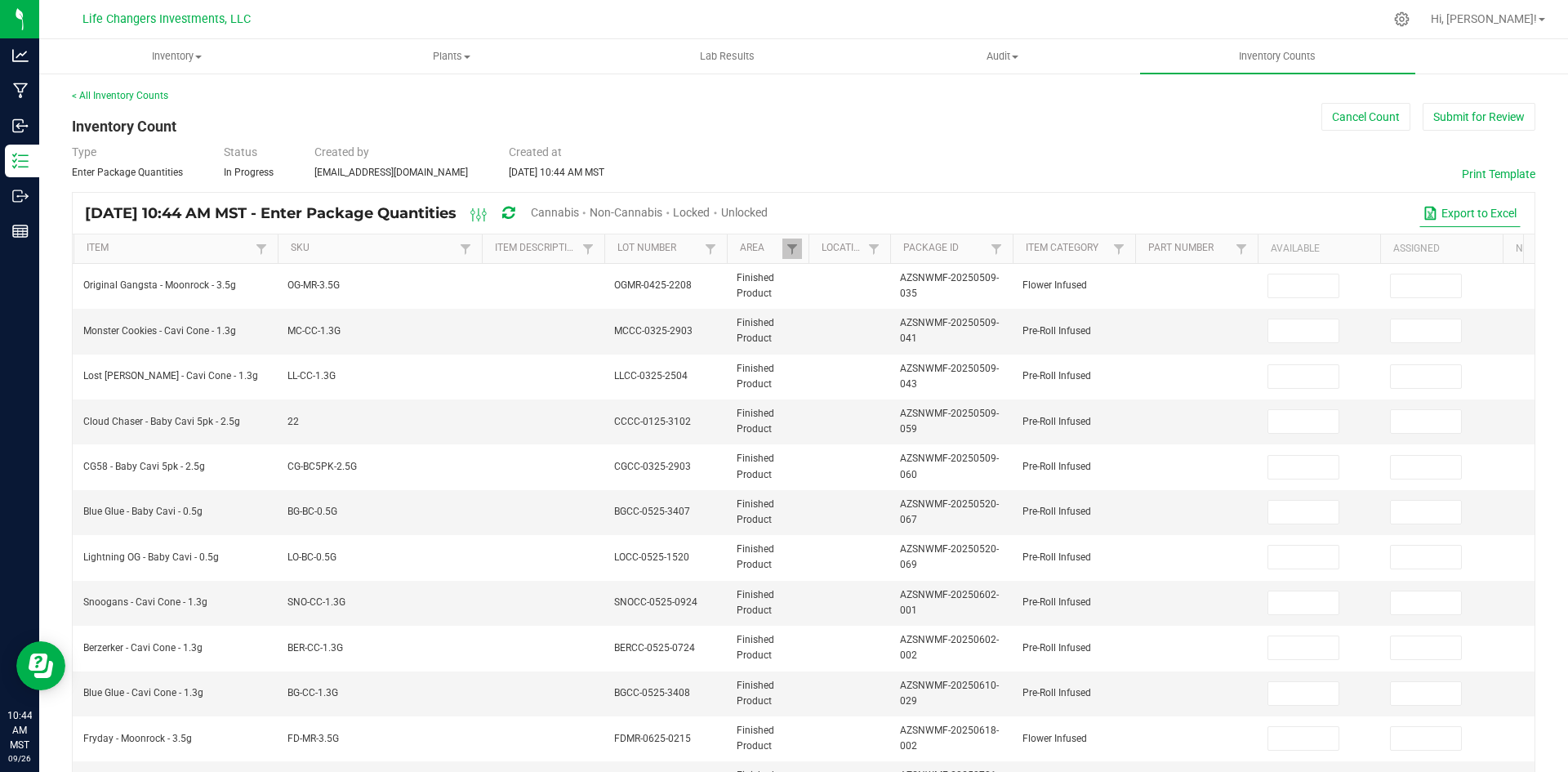
click at [1436, 212] on button "Export to Excel" at bounding box center [1469, 213] width 102 height 28
click at [859, 257] on th "Location" at bounding box center [849, 249] width 82 height 30
click at [871, 258] on link at bounding box center [873, 249] width 20 height 21
click at [943, 249] on link "Package Id" at bounding box center [944, 248] width 83 height 13
click at [972, 251] on span "Sortable" at bounding box center [970, 248] width 13 height 13
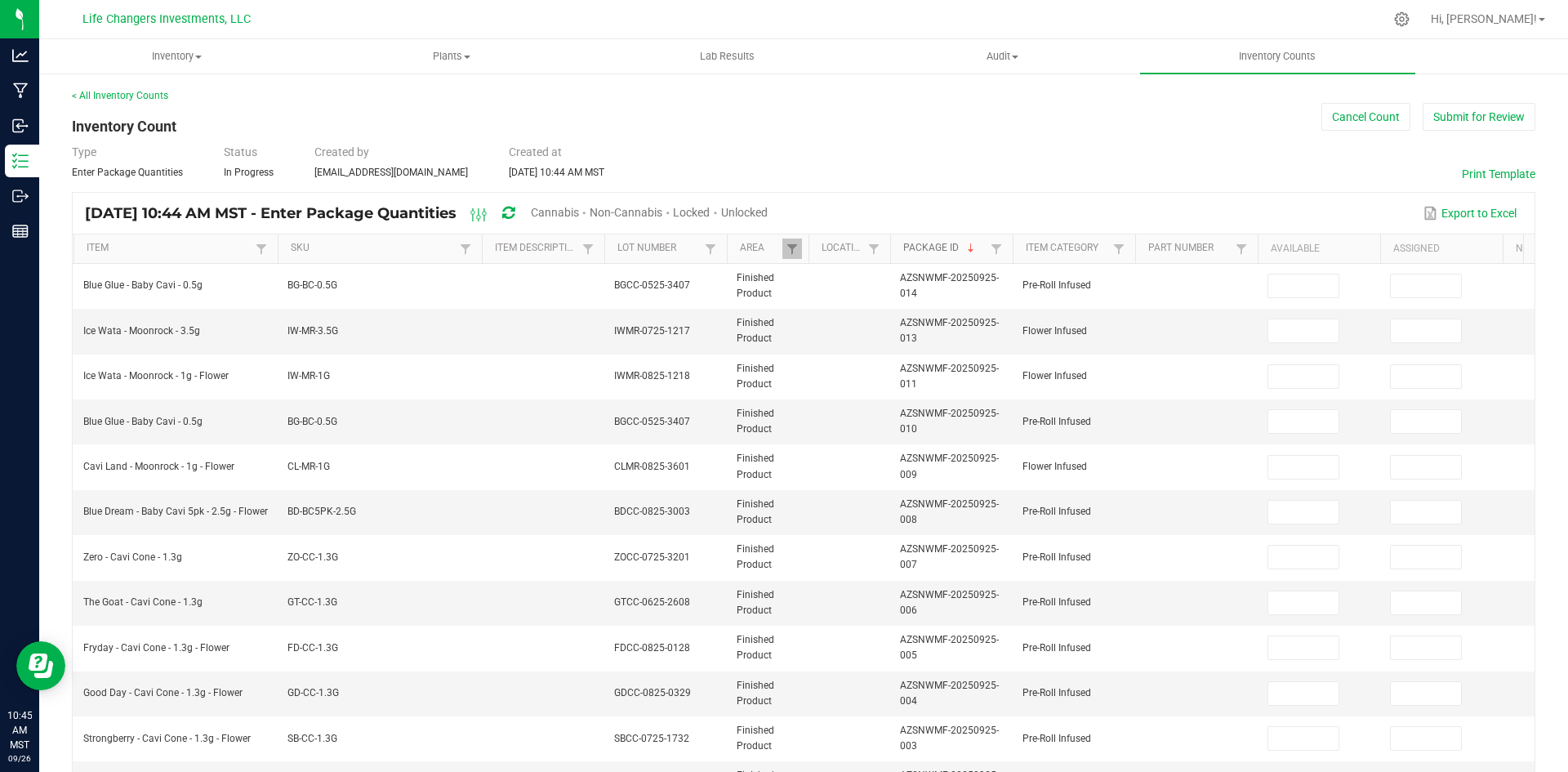
click at [972, 251] on span "Sortable" at bounding box center [970, 248] width 13 height 13
click at [150, 253] on link "Item" at bounding box center [169, 248] width 164 height 13
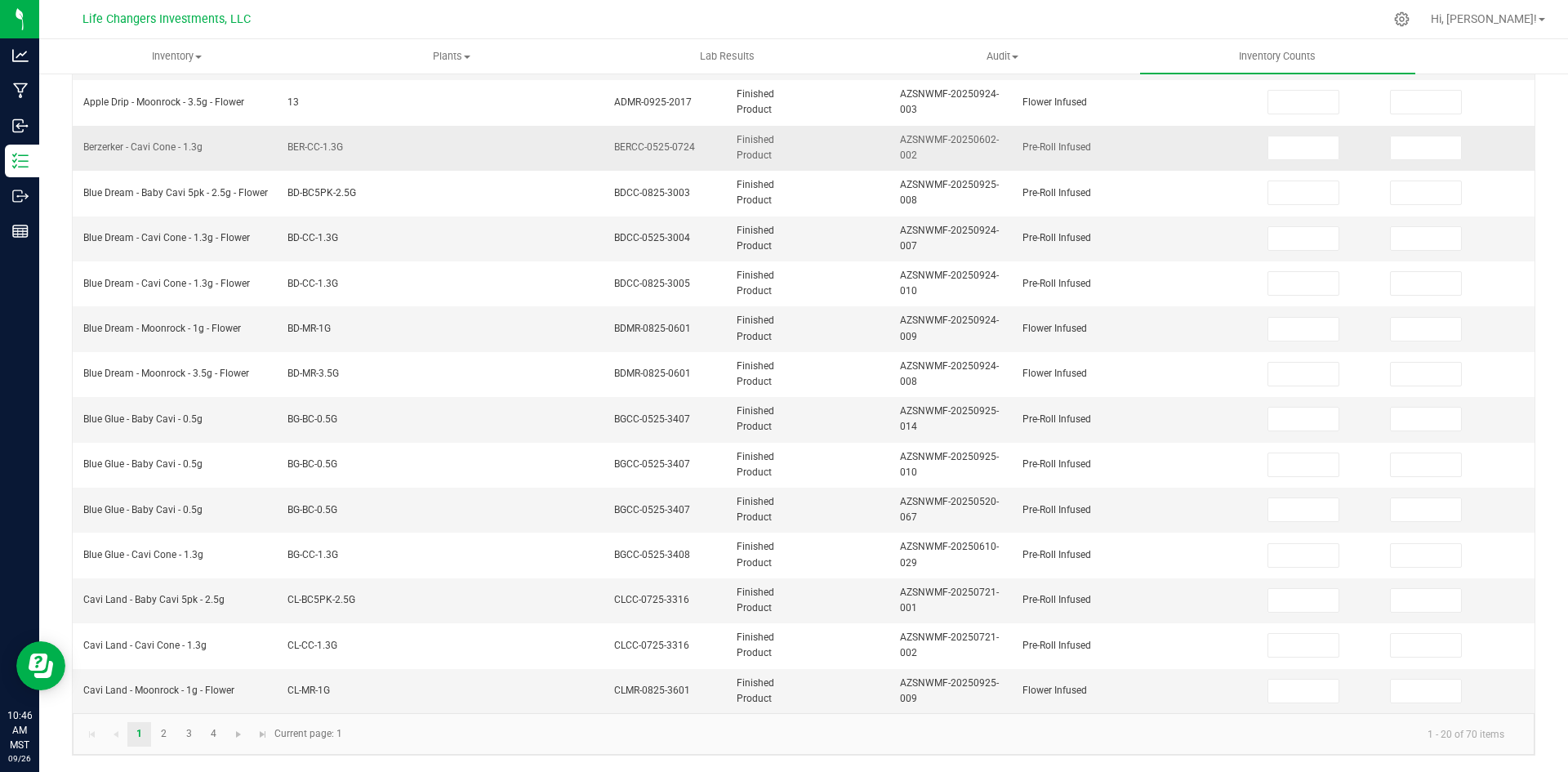
scroll to position [467, 0]
click at [165, 735] on link "2" at bounding box center [164, 733] width 24 height 25
click at [187, 735] on link "3" at bounding box center [189, 733] width 24 height 25
click at [216, 740] on link "4" at bounding box center [213, 733] width 24 height 25
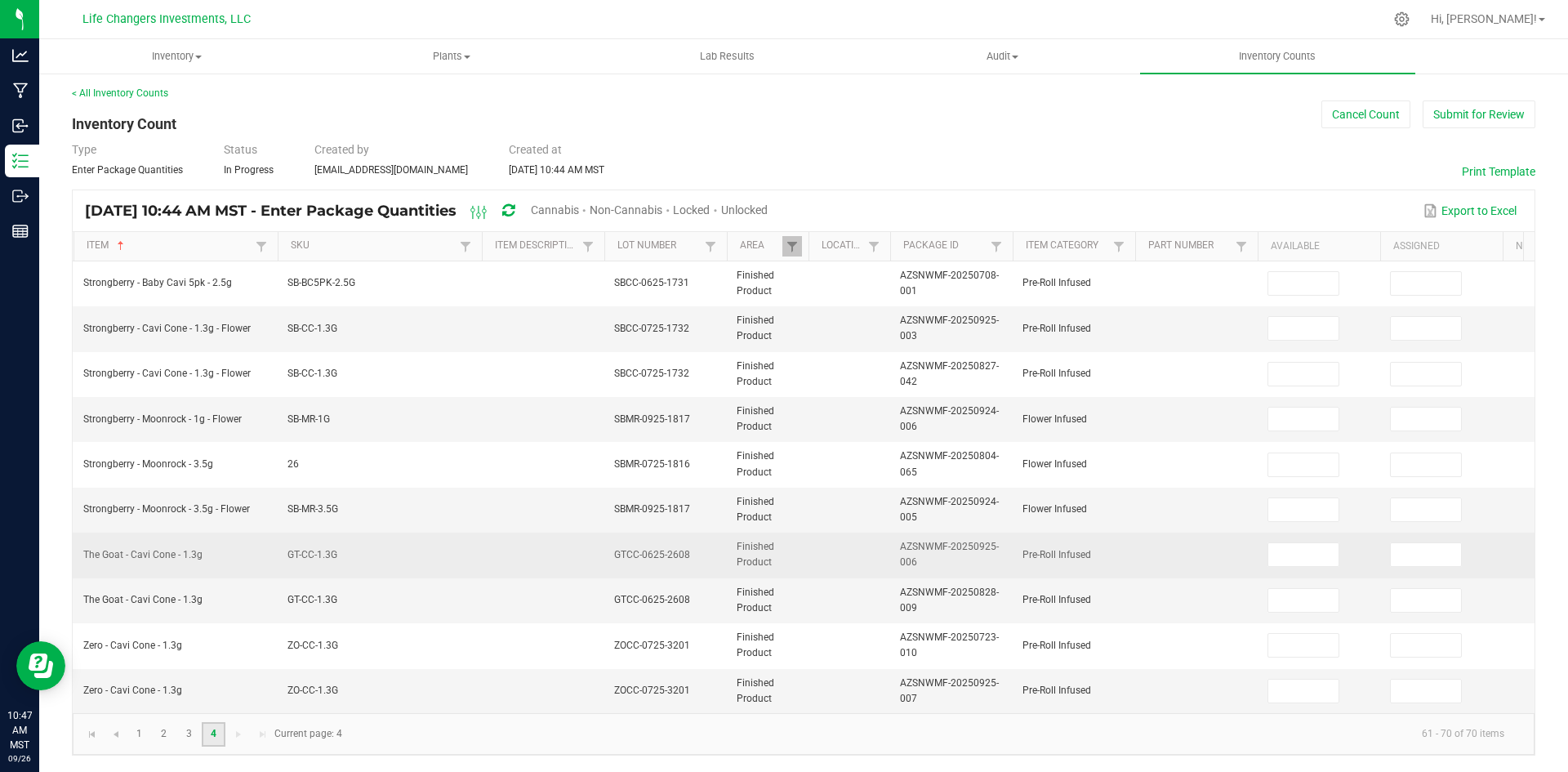
scroll to position [0, 0]
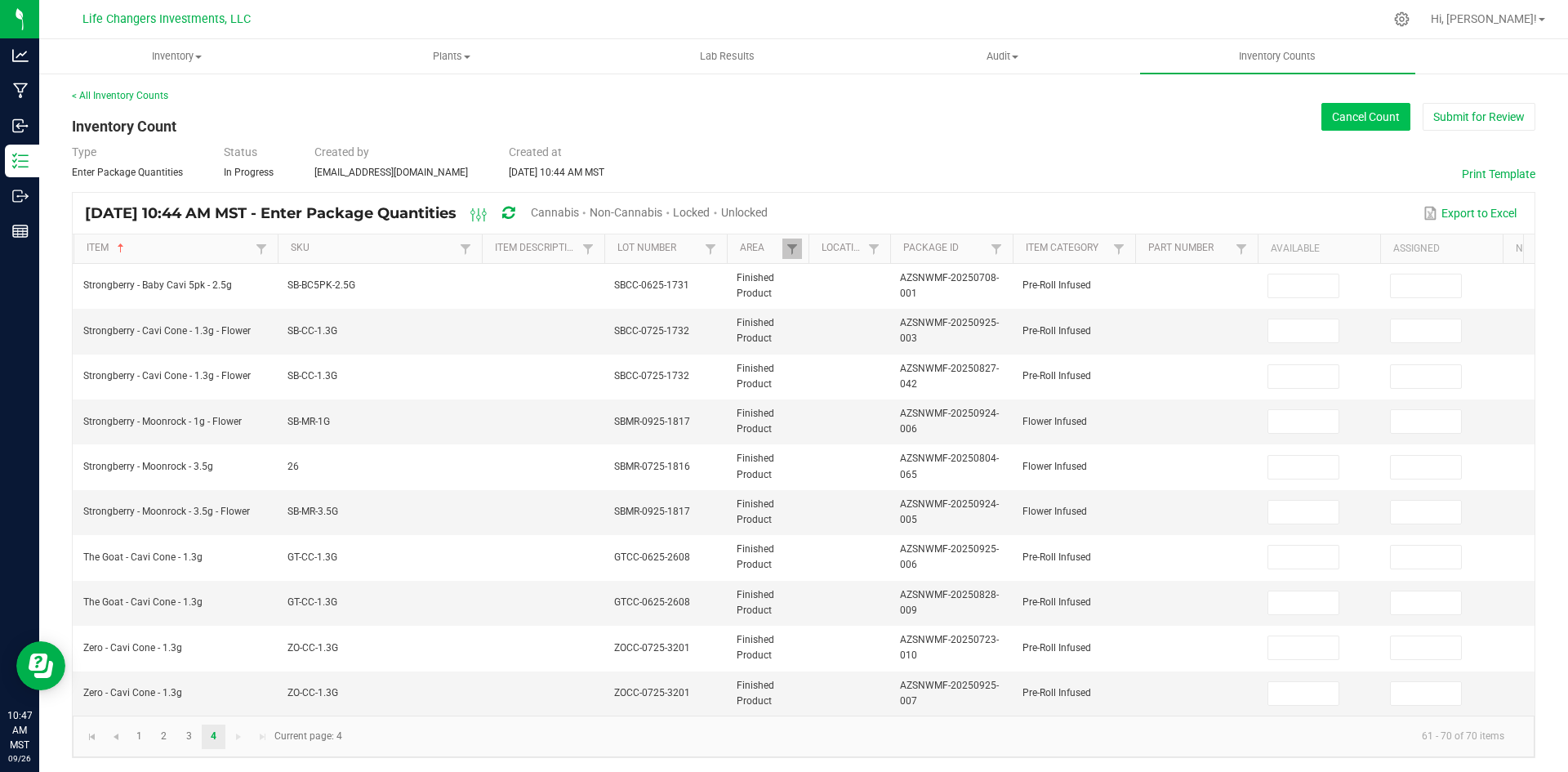
click at [1332, 108] on button "Cancel Count" at bounding box center [1366, 116] width 89 height 28
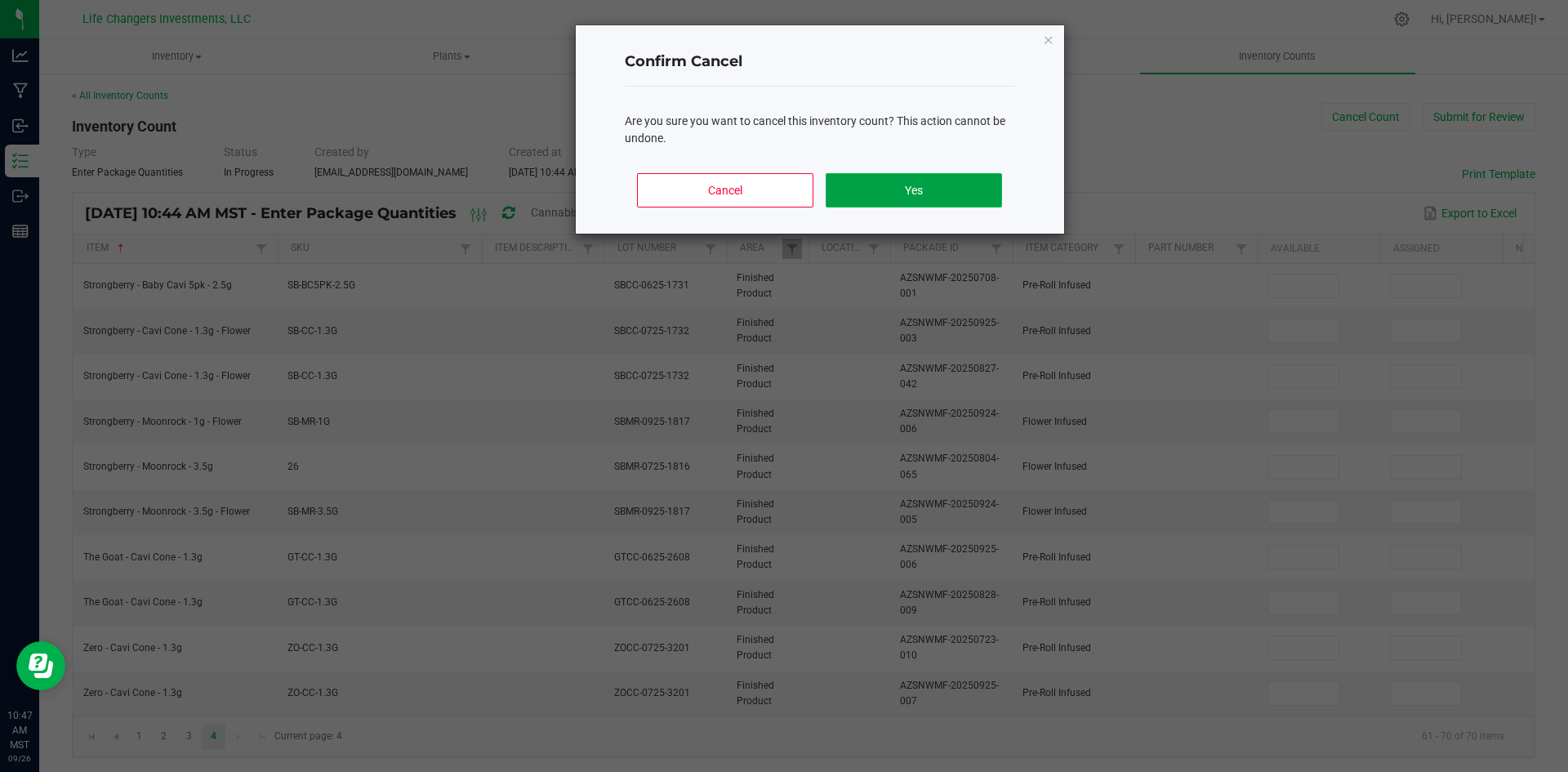
click at [958, 188] on button "Yes" at bounding box center [914, 190] width 176 height 35
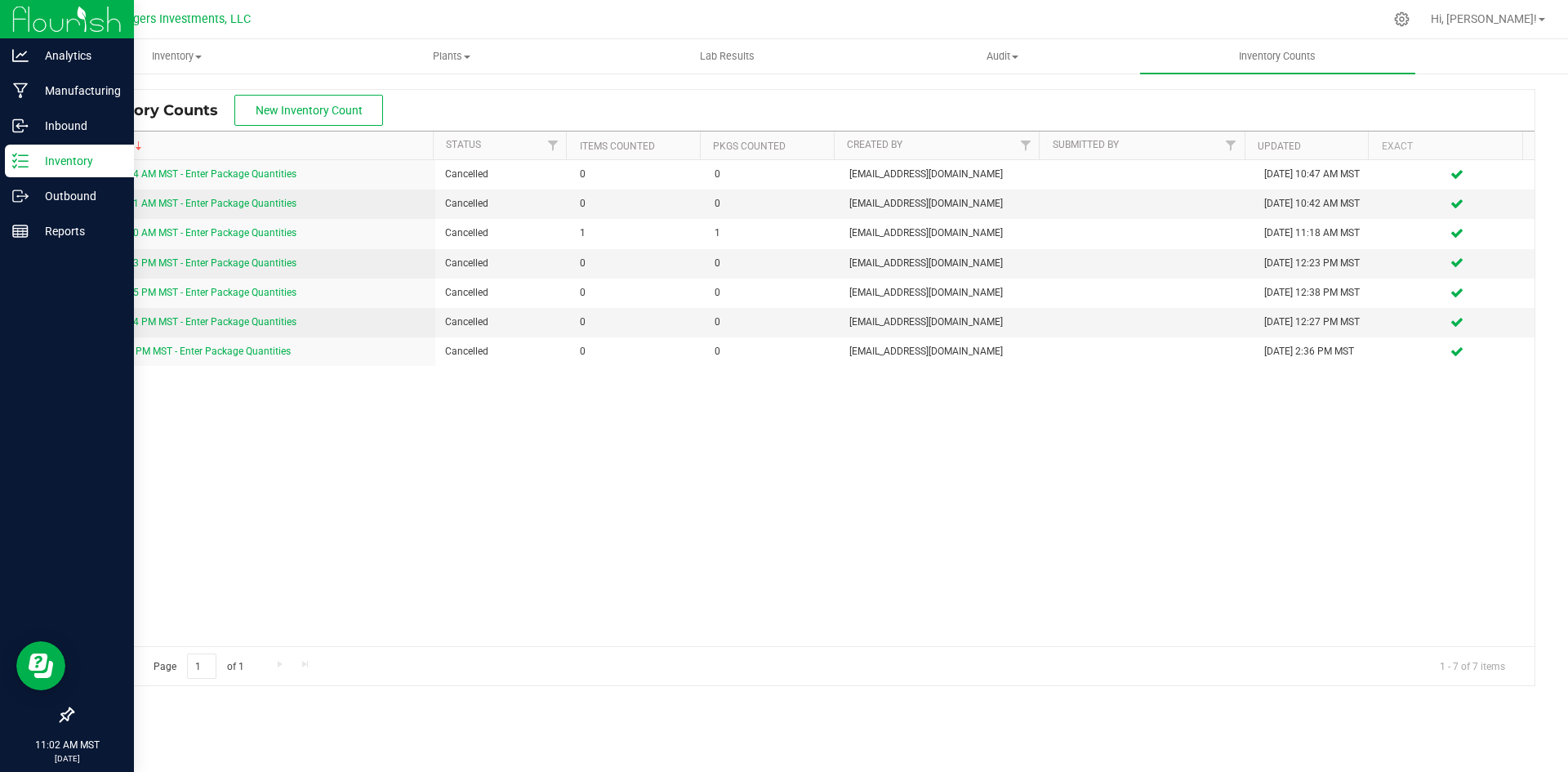
click at [66, 161] on p "Inventory" at bounding box center [77, 161] width 98 height 20
